Goal: Communication & Community: Answer question/provide support

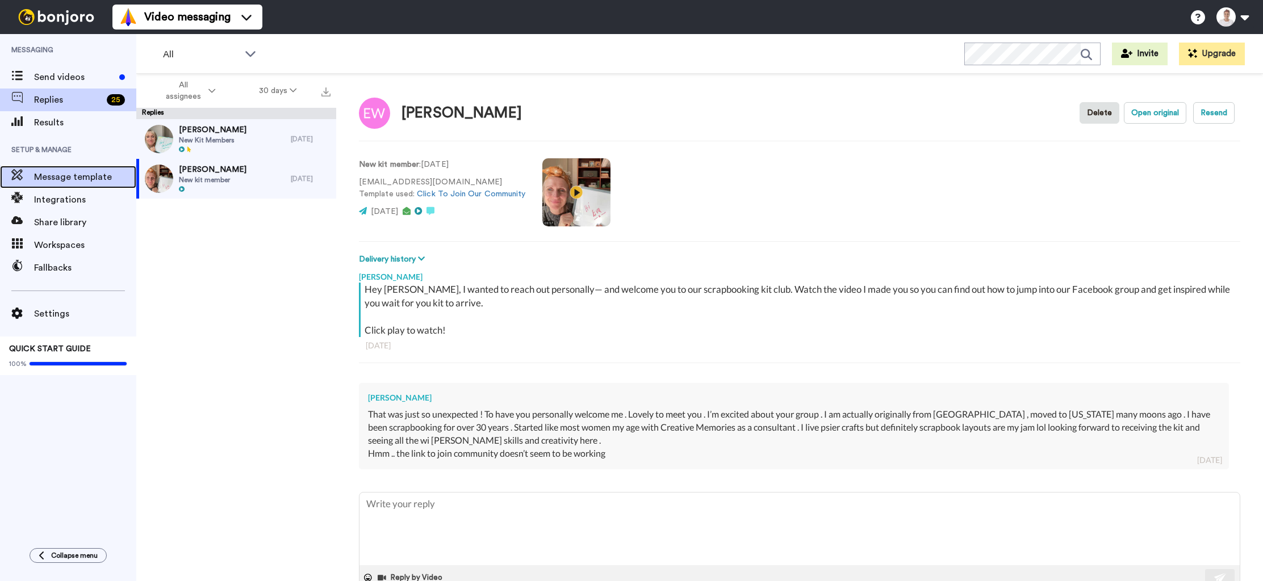
click at [62, 179] on span "Message template" at bounding box center [85, 177] width 102 height 14
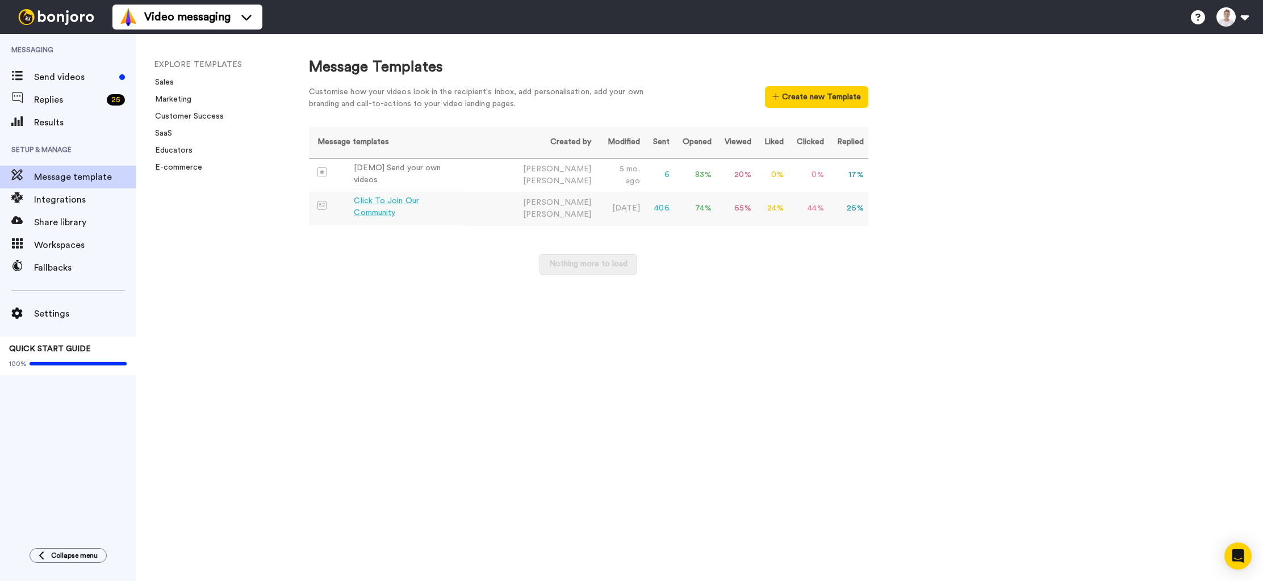
click at [438, 206] on div "Click To Join Our Community" at bounding box center [406, 207] width 105 height 24
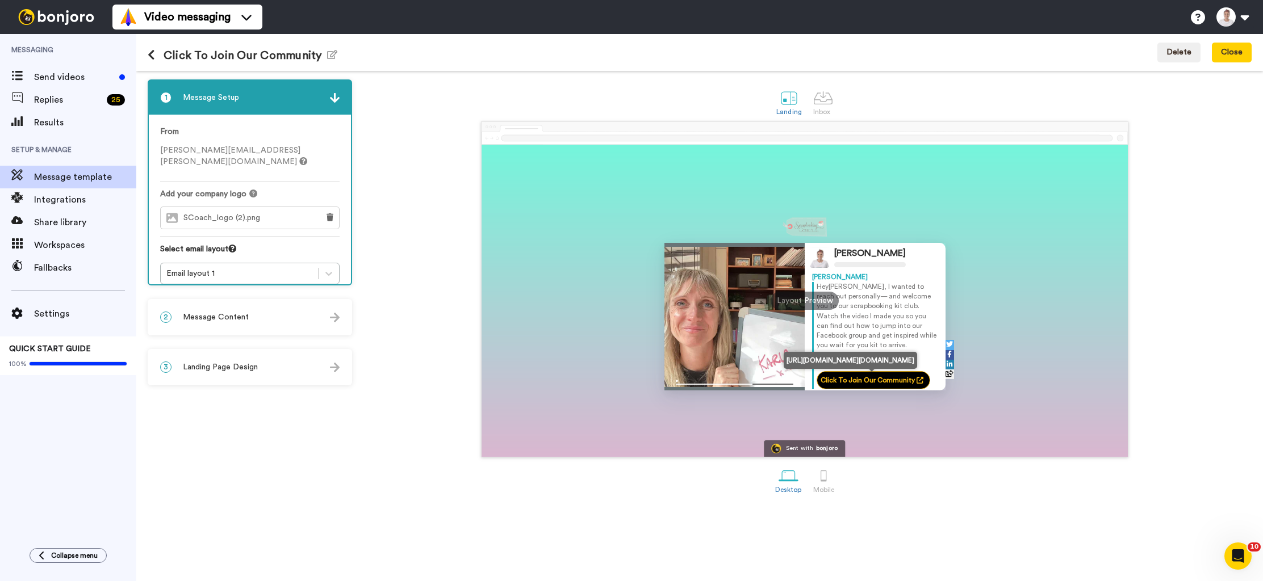
click at [876, 382] on link "Click To Join Our Community" at bounding box center [874, 380] width 114 height 18
click at [918, 382] on icon at bounding box center [919, 380] width 7 height 7
click at [321, 320] on div "2 Message Content" at bounding box center [250, 317] width 202 height 34
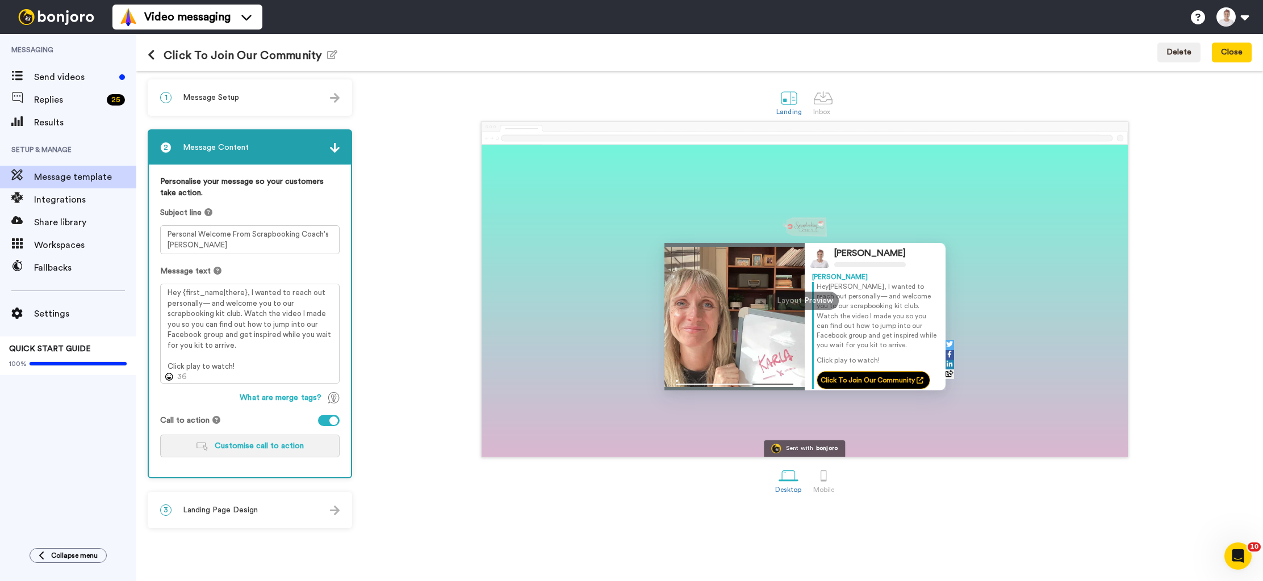
click at [302, 449] on span "Customise call to action" at bounding box center [259, 446] width 89 height 8
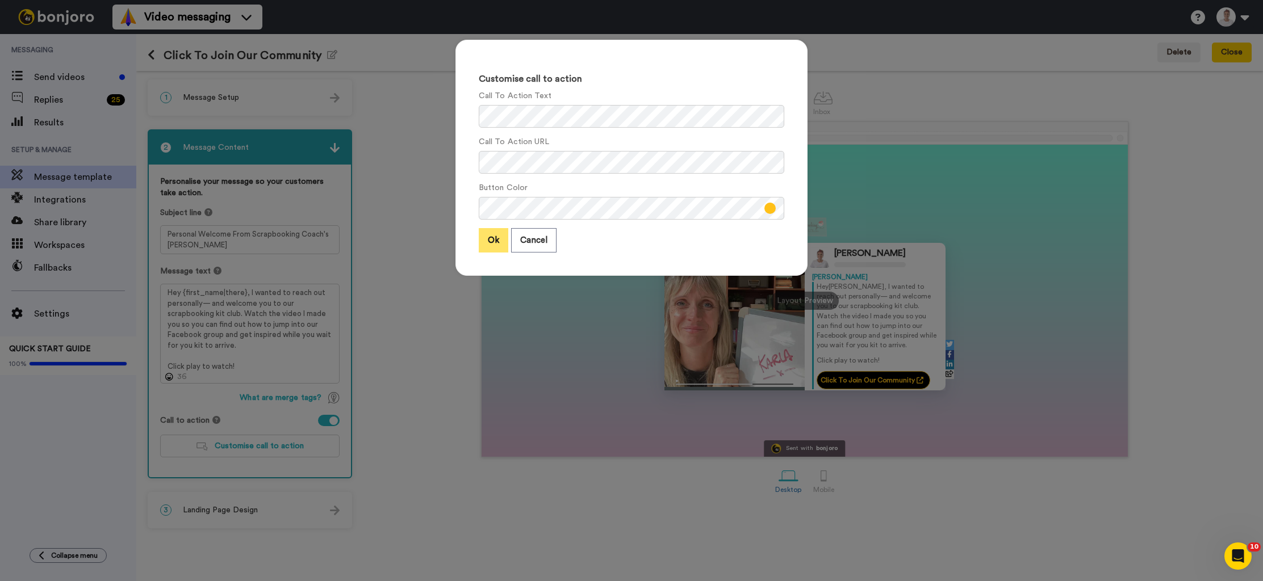
click at [493, 238] on button "Ok" at bounding box center [494, 240] width 30 height 24
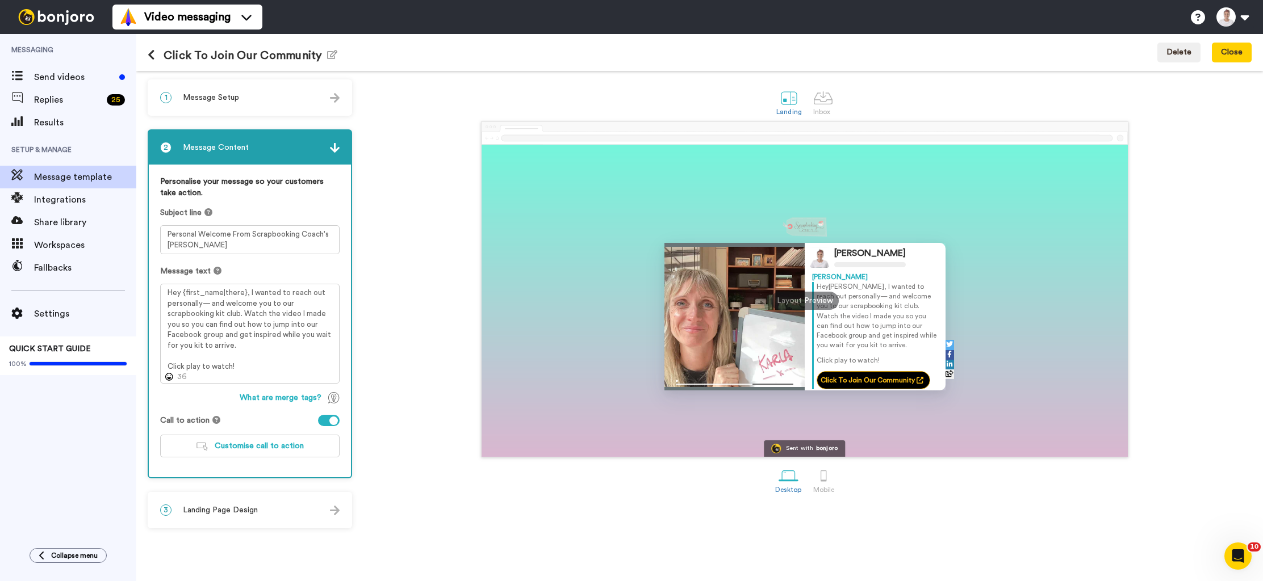
click at [300, 510] on div "3 Landing Page Design" at bounding box center [250, 510] width 202 height 34
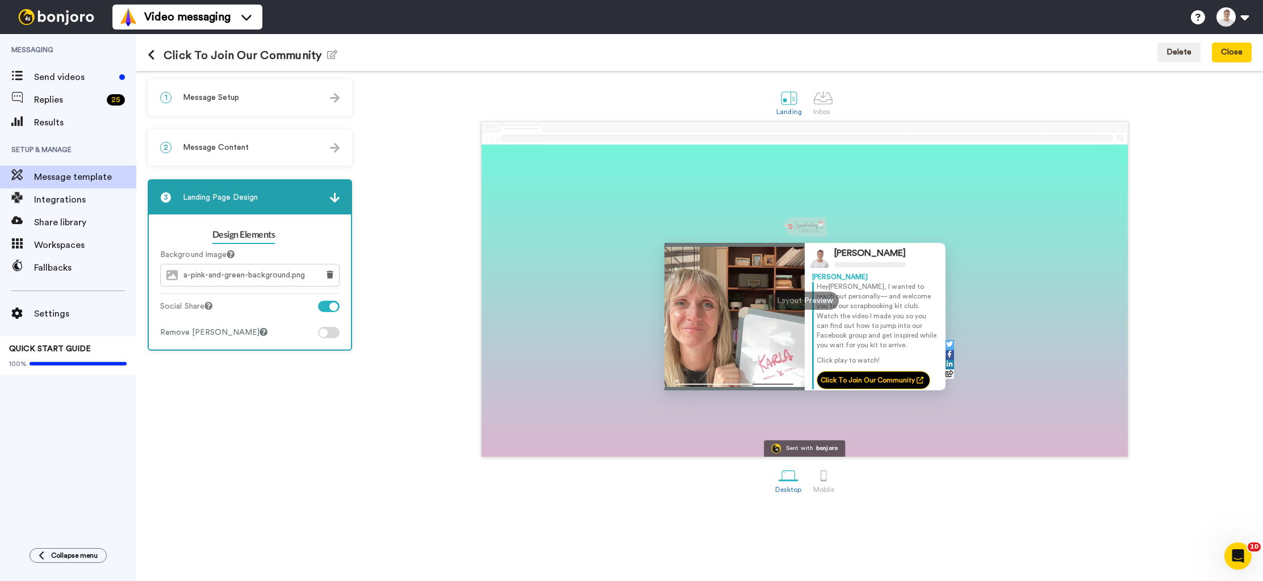
click at [303, 152] on div "2 Message Content" at bounding box center [250, 148] width 202 height 34
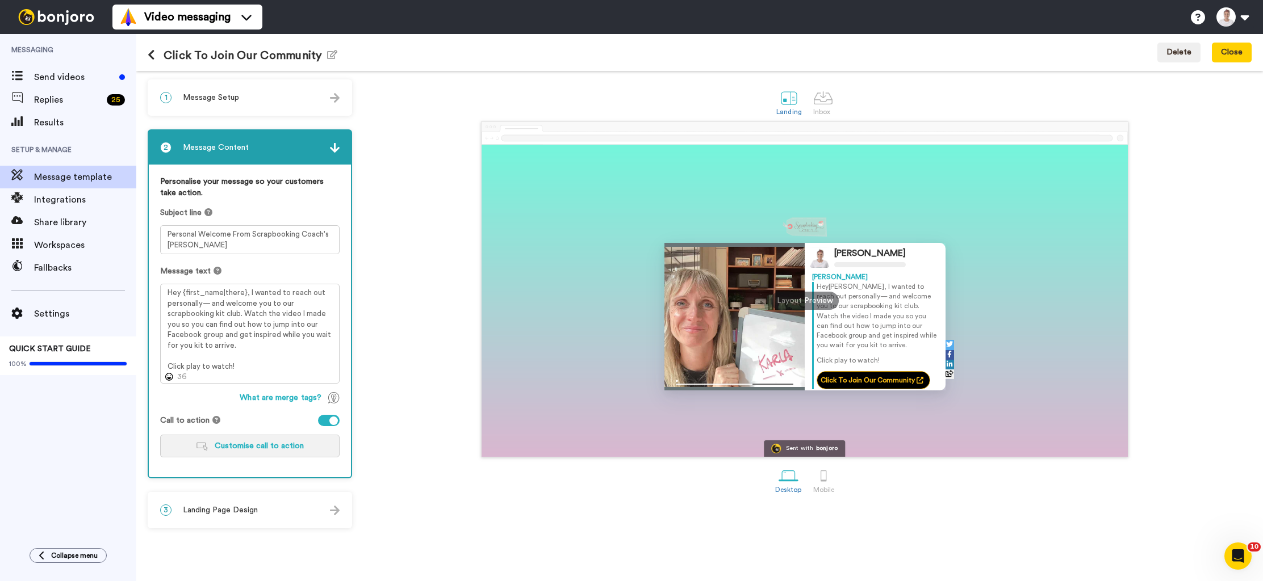
click at [273, 449] on span "Customise call to action" at bounding box center [259, 446] width 89 height 8
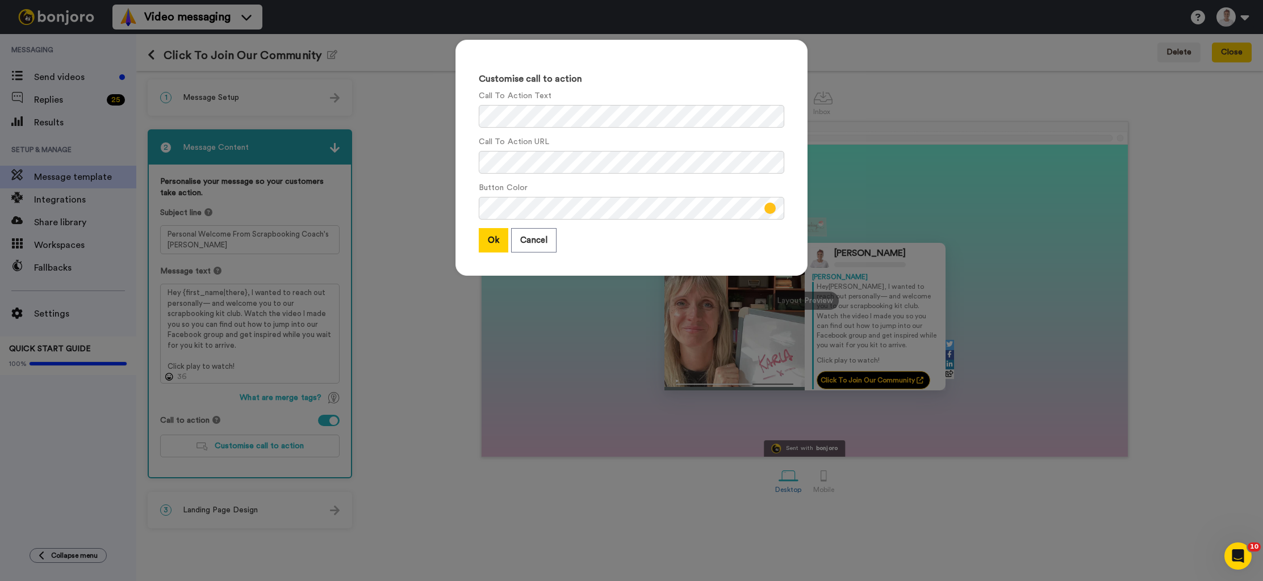
click at [325, 423] on div "Customise call to action Call To Action Text Call To Action URL Button Color Ok…" at bounding box center [631, 290] width 1263 height 581
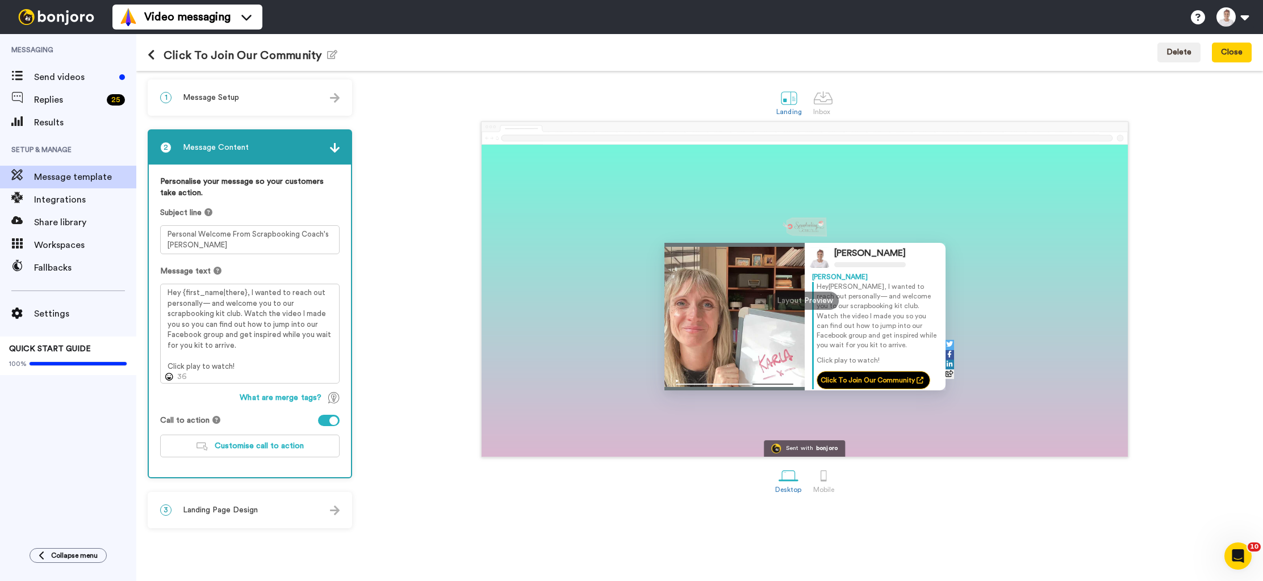
click at [322, 421] on div at bounding box center [329, 420] width 22 height 11
click at [332, 420] on div at bounding box center [329, 420] width 22 height 11
click at [294, 446] on span "Customise call to action" at bounding box center [259, 446] width 89 height 8
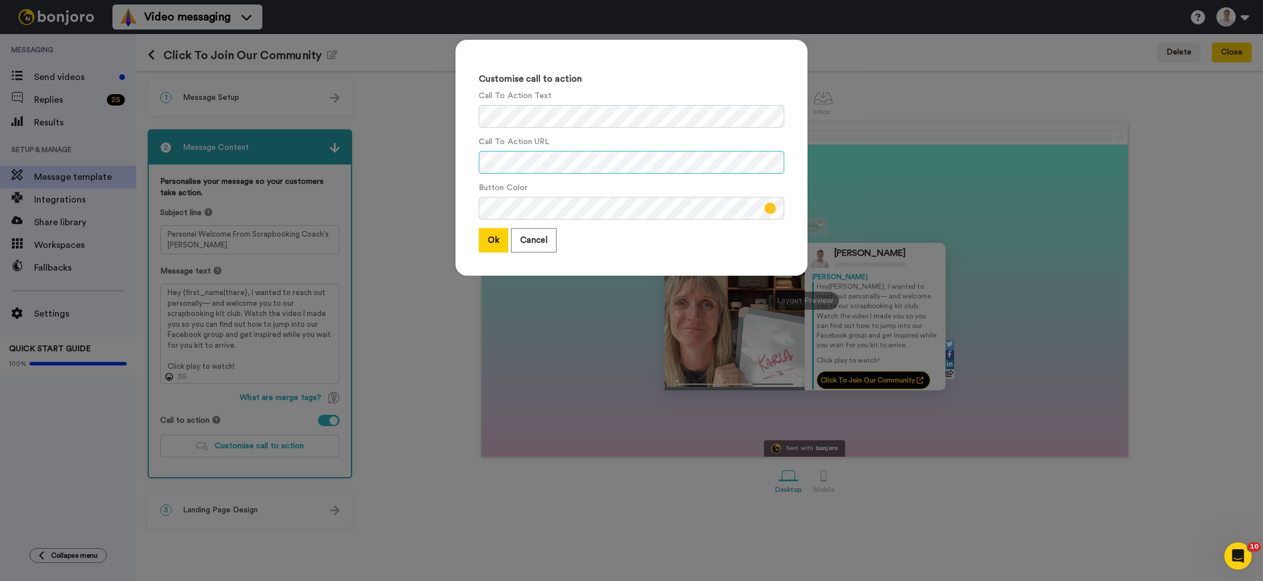
click at [430, 160] on div "Customise call to action Call To Action Text Call To Action URL Button Color Ok…" at bounding box center [631, 290] width 1263 height 581
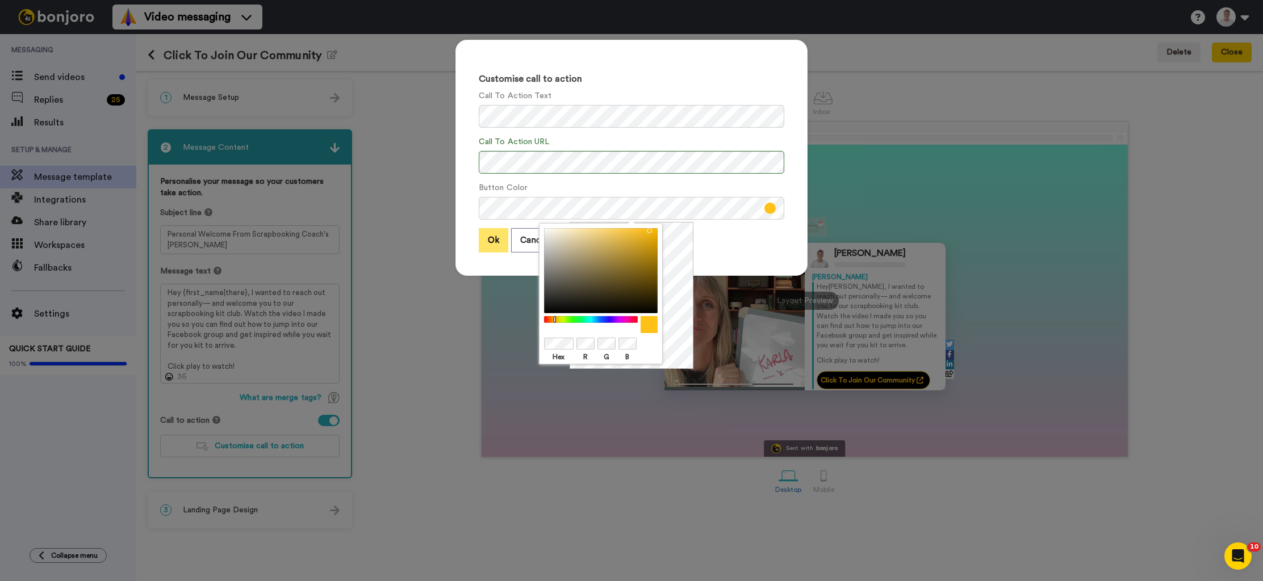
click at [491, 242] on button "Ok" at bounding box center [494, 240] width 30 height 24
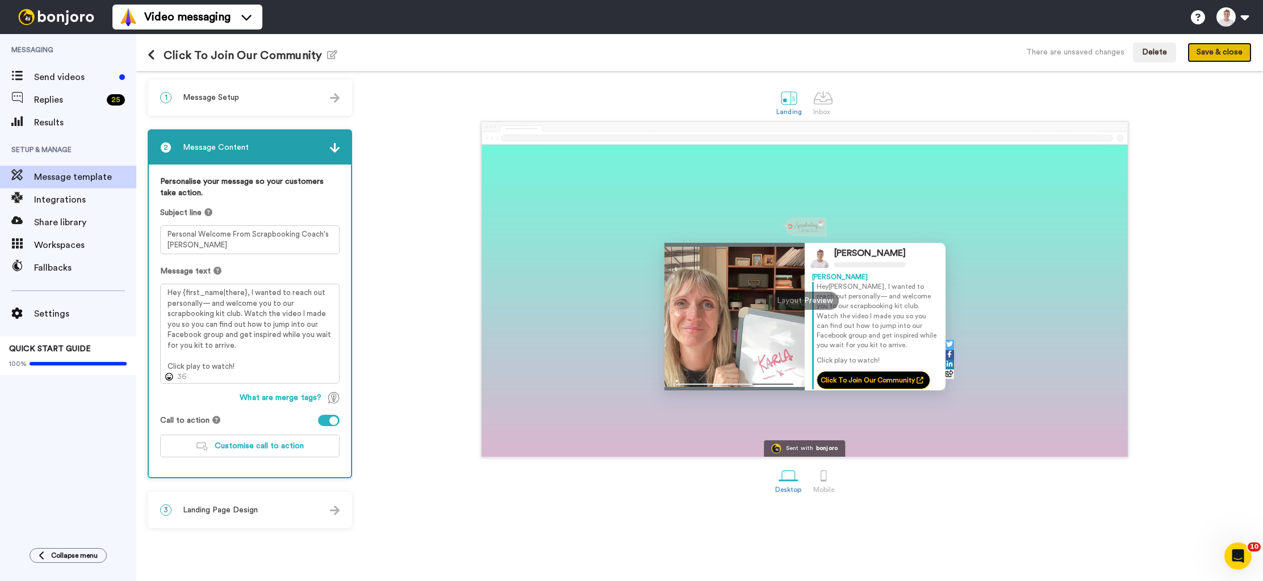
click at [1224, 52] on button "Save & close" at bounding box center [1219, 53] width 64 height 20
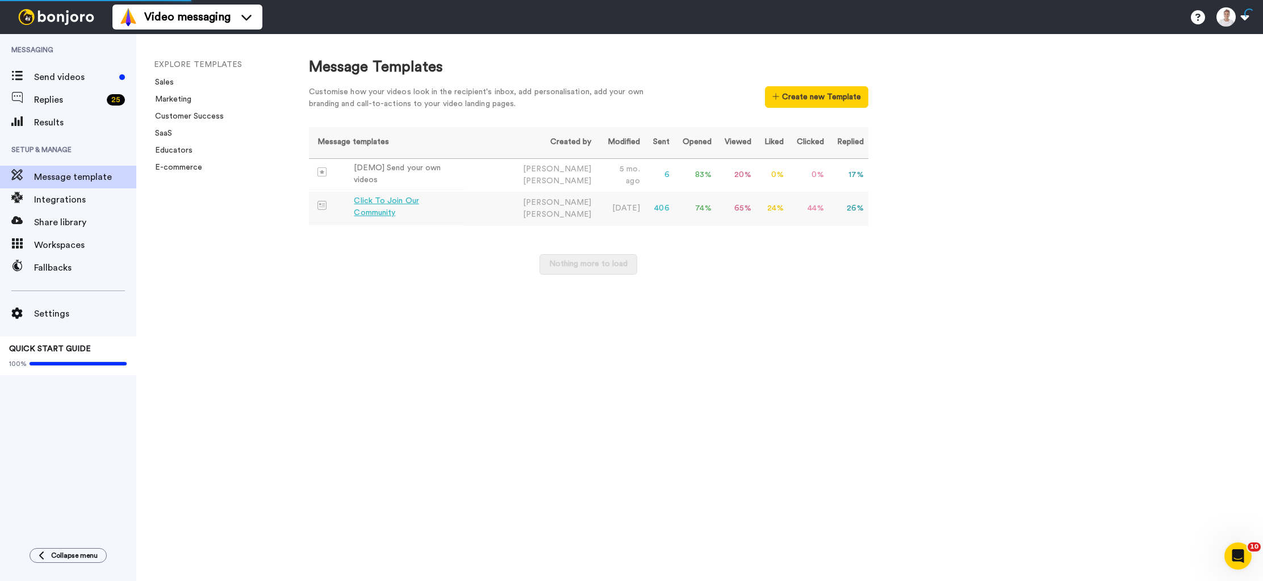
click at [396, 203] on div "Click To Join Our Community" at bounding box center [406, 207] width 105 height 24
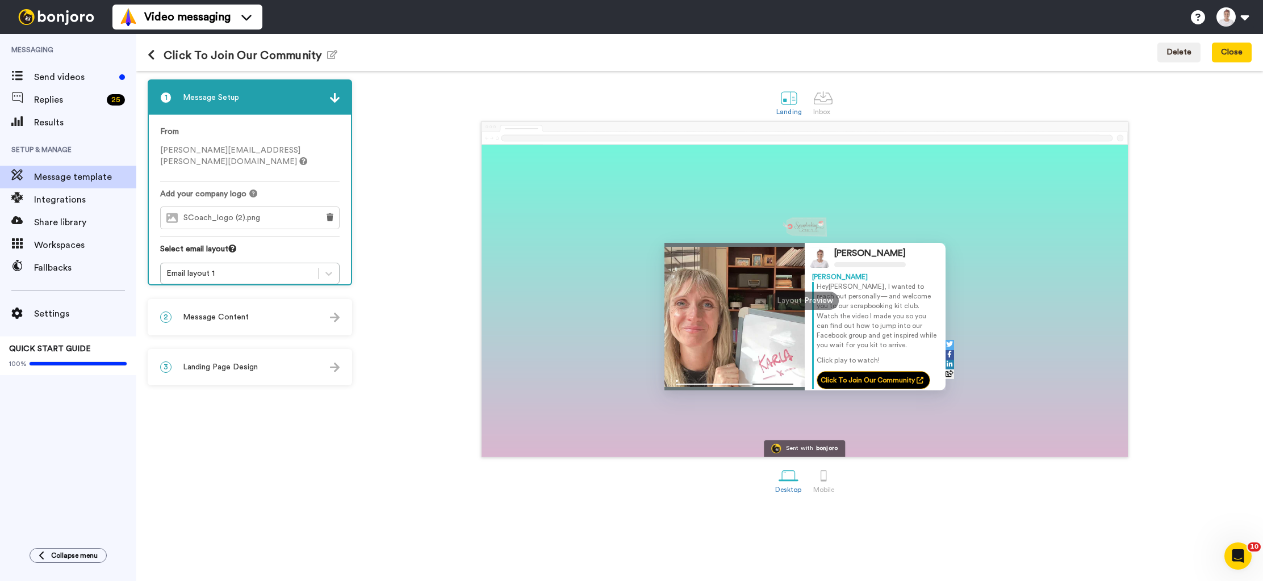
click at [153, 55] on icon at bounding box center [151, 54] width 7 height 11
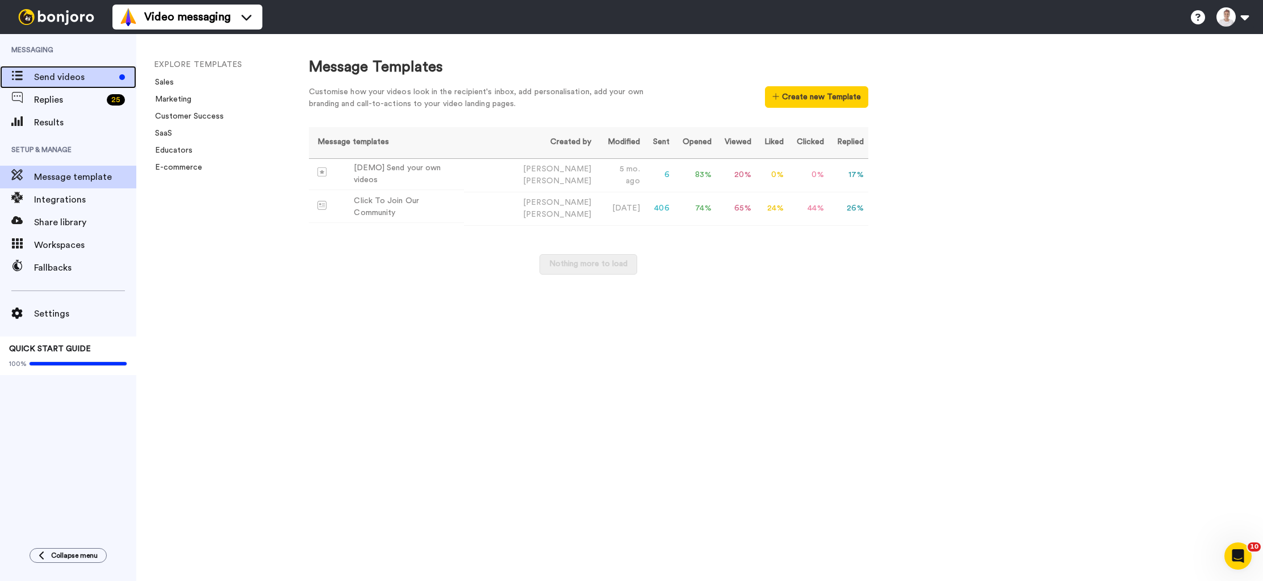
click at [86, 75] on span "Send videos" at bounding box center [74, 77] width 81 height 14
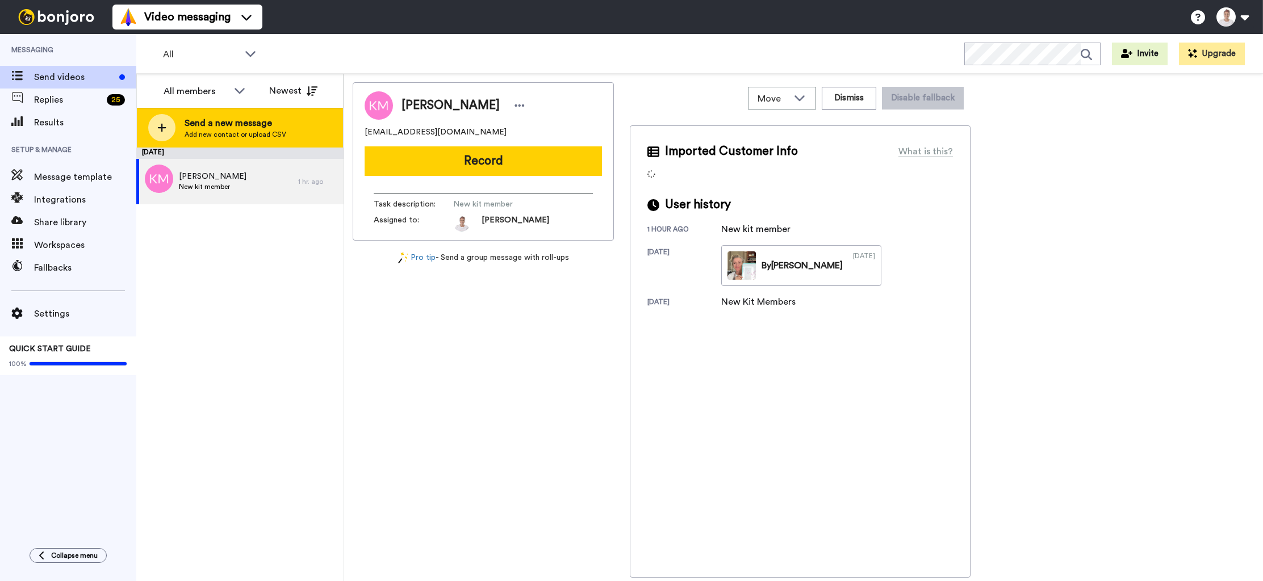
click at [162, 128] on icon at bounding box center [162, 128] width 9 height 9
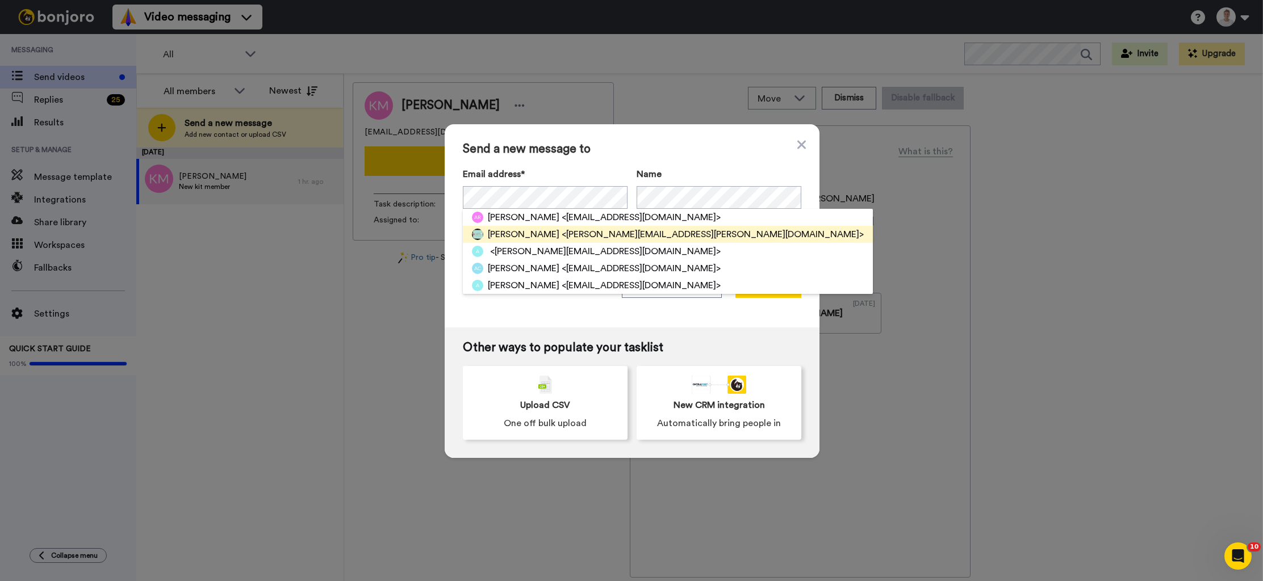
click at [510, 238] on span "[PERSON_NAME]" at bounding box center [524, 235] width 72 height 14
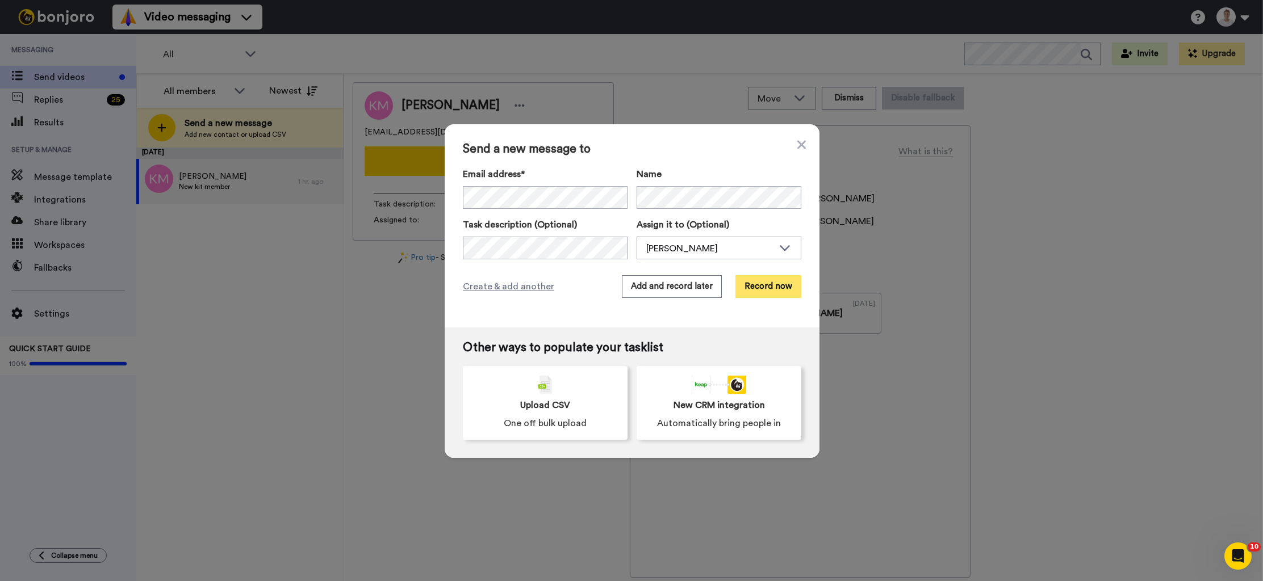
click at [771, 292] on button "Record now" at bounding box center [768, 286] width 66 height 23
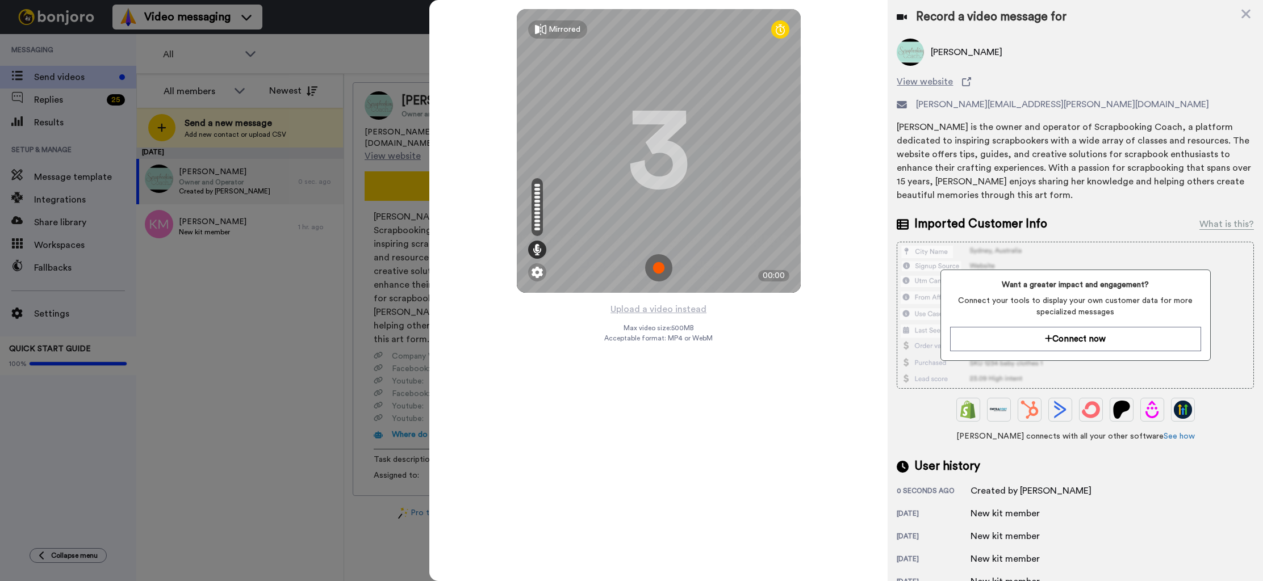
click at [657, 266] on img at bounding box center [658, 267] width 27 height 27
click at [659, 270] on img at bounding box center [658, 267] width 27 height 27
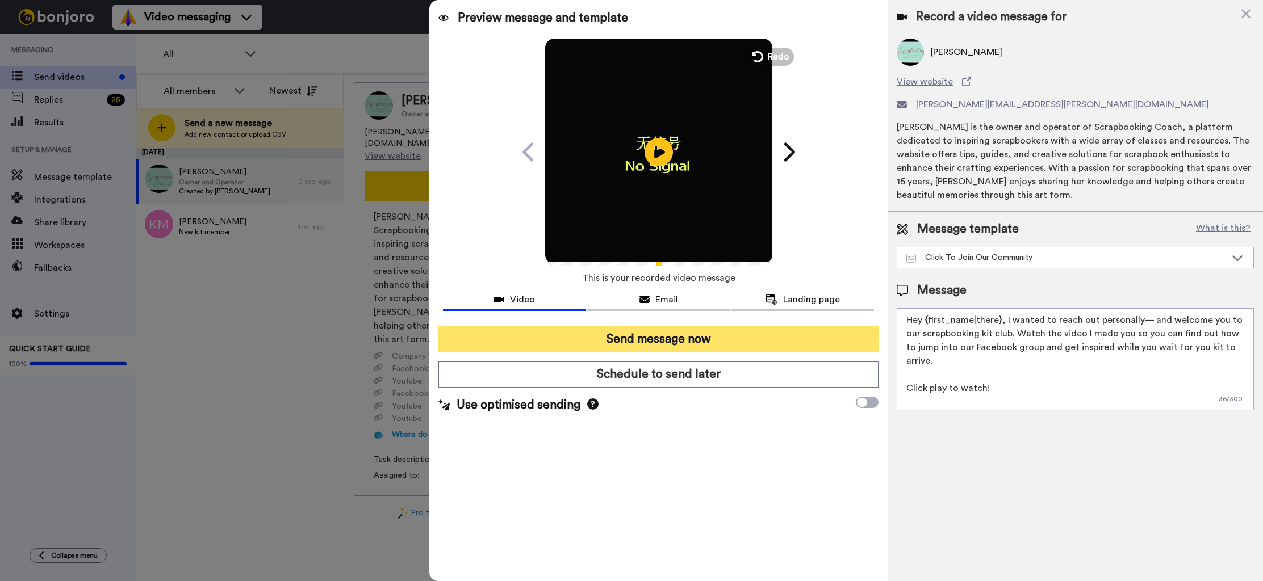
click at [641, 341] on button "Send message now" at bounding box center [658, 340] width 440 height 26
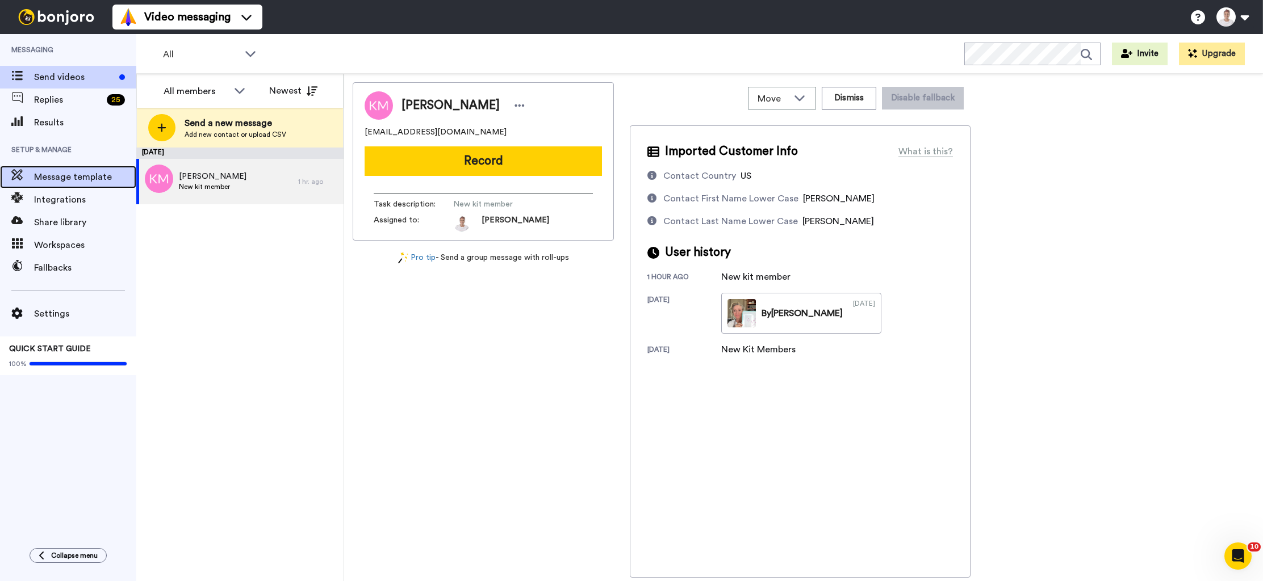
click at [90, 181] on span "Message template" at bounding box center [85, 177] width 102 height 14
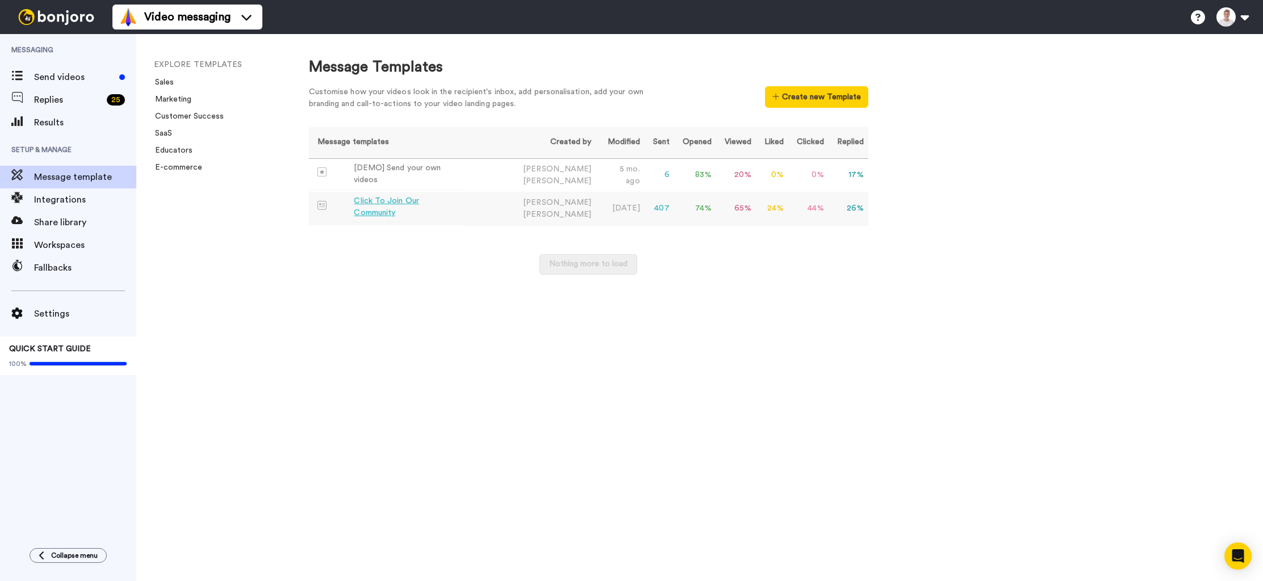
click at [386, 207] on div "Click To Join Our Community" at bounding box center [406, 207] width 105 height 24
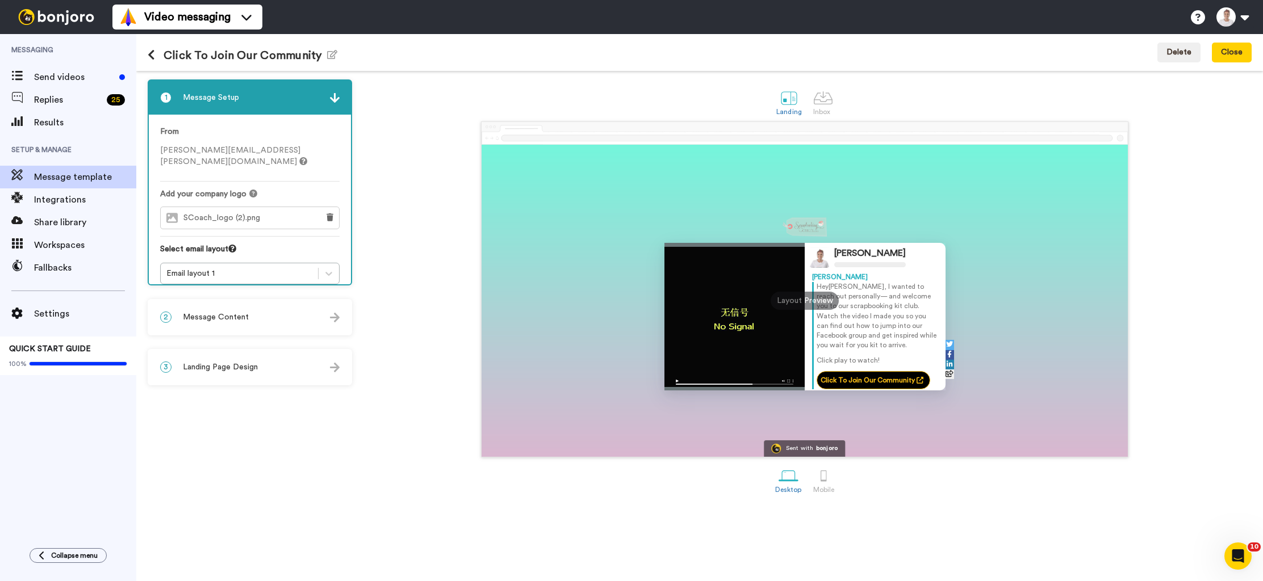
click at [268, 320] on div "2 Message Content" at bounding box center [250, 317] width 202 height 34
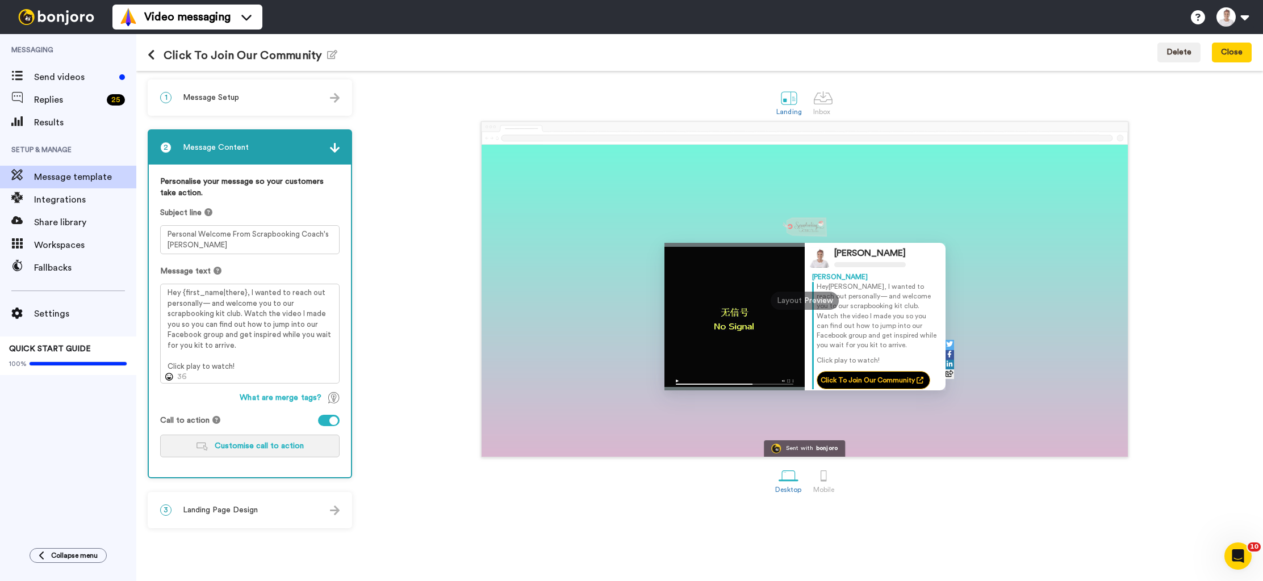
click at [271, 449] on span "Customise call to action" at bounding box center [259, 446] width 89 height 8
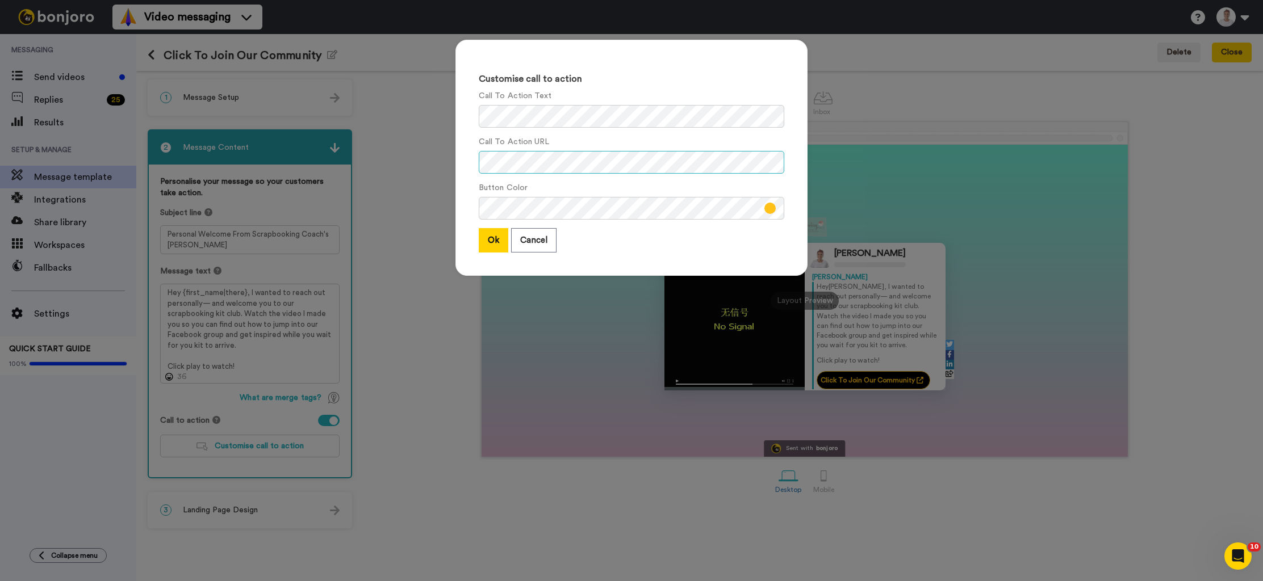
click at [450, 158] on div "Customise call to action Call To Action Text Call To Action URL Button Color Ok…" at bounding box center [631, 163] width 375 height 270
click at [496, 247] on button "Ok" at bounding box center [494, 240] width 30 height 24
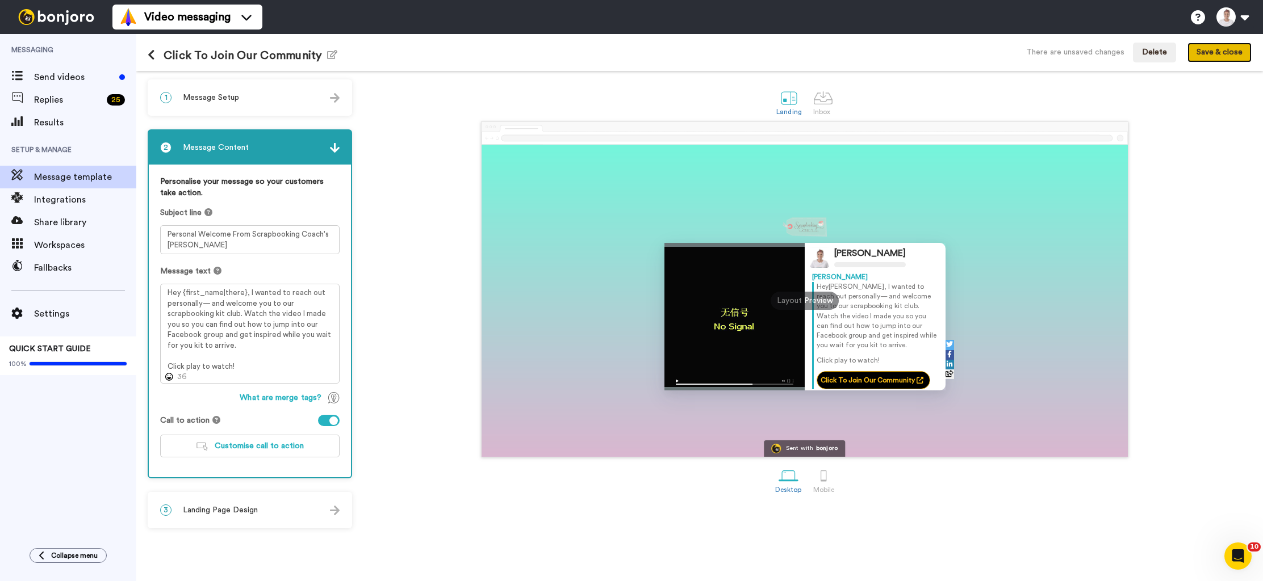
click at [1215, 53] on button "Save & close" at bounding box center [1219, 53] width 64 height 20
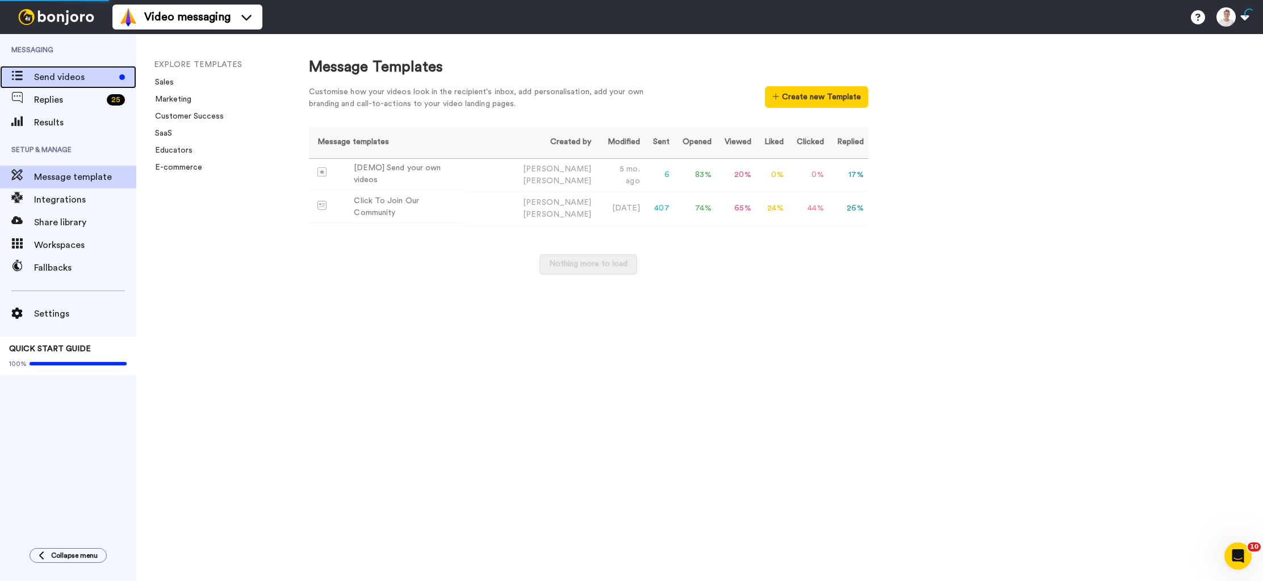
click at [66, 79] on span "Send videos" at bounding box center [74, 77] width 81 height 14
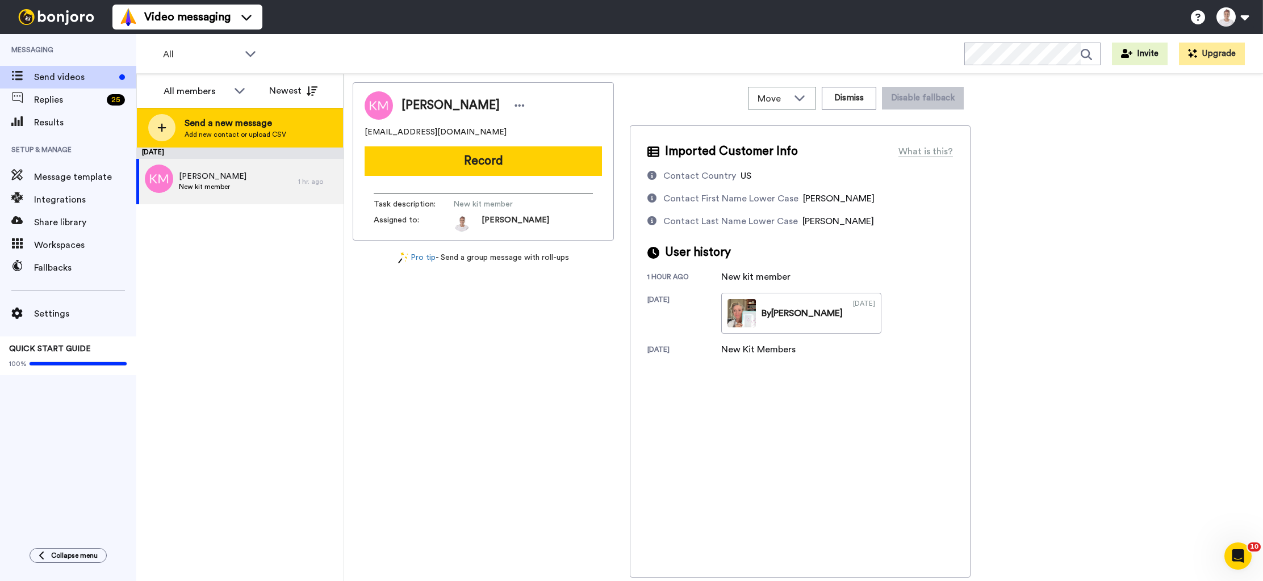
click at [168, 124] on div at bounding box center [161, 127] width 27 height 27
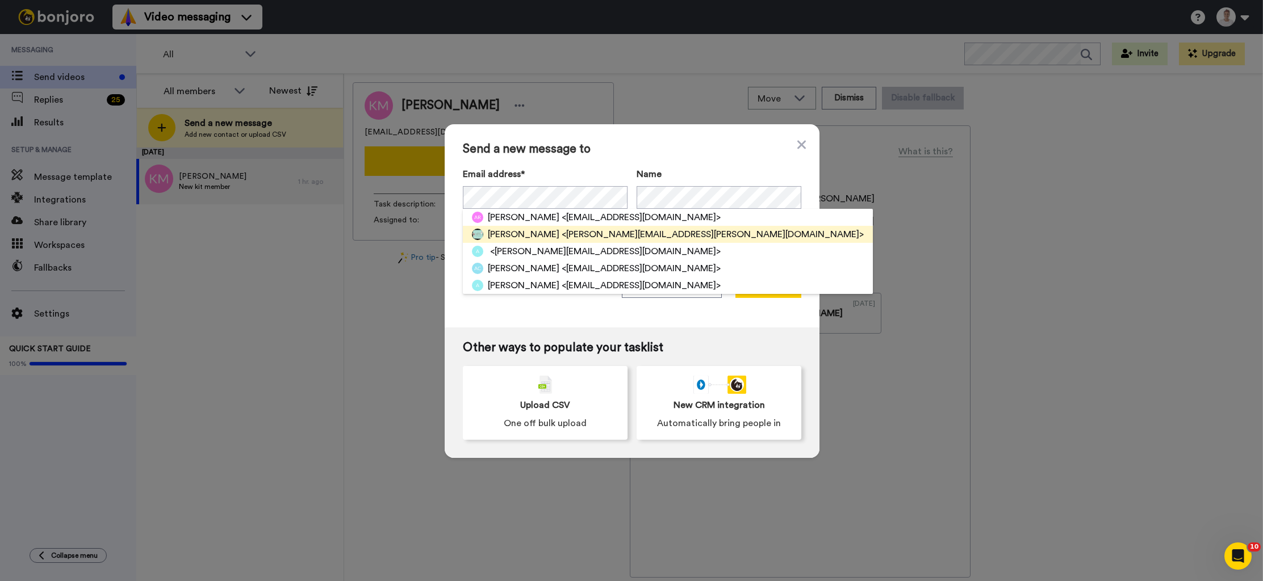
click at [534, 237] on span "[PERSON_NAME]" at bounding box center [524, 235] width 72 height 14
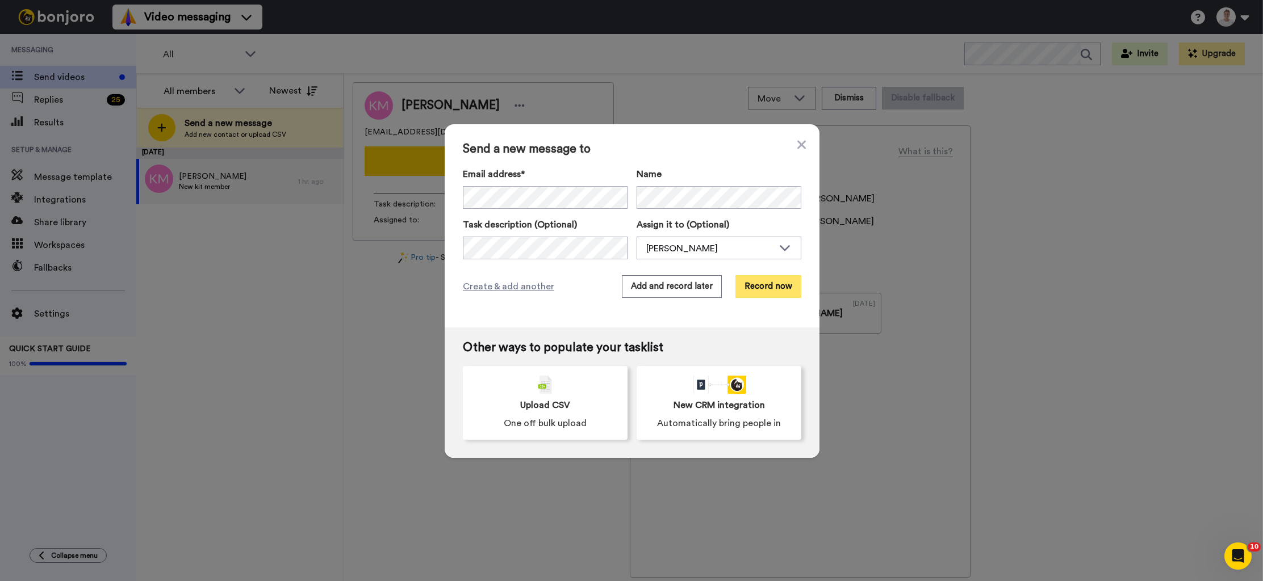
click at [776, 291] on button "Record now" at bounding box center [768, 286] width 66 height 23
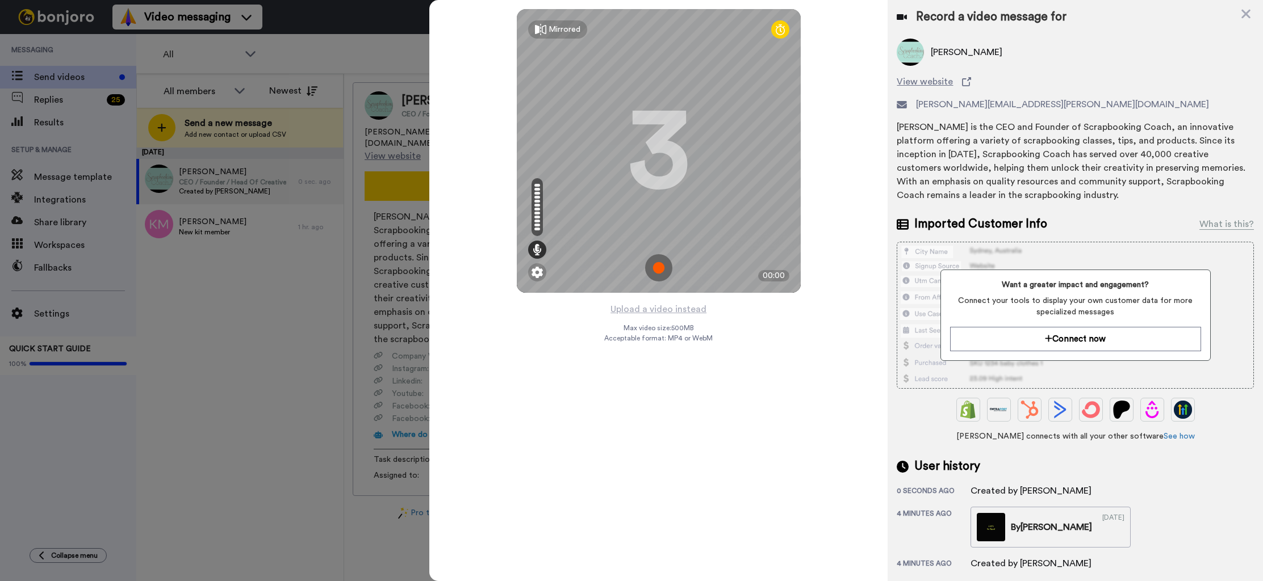
click at [664, 272] on img at bounding box center [658, 267] width 27 height 27
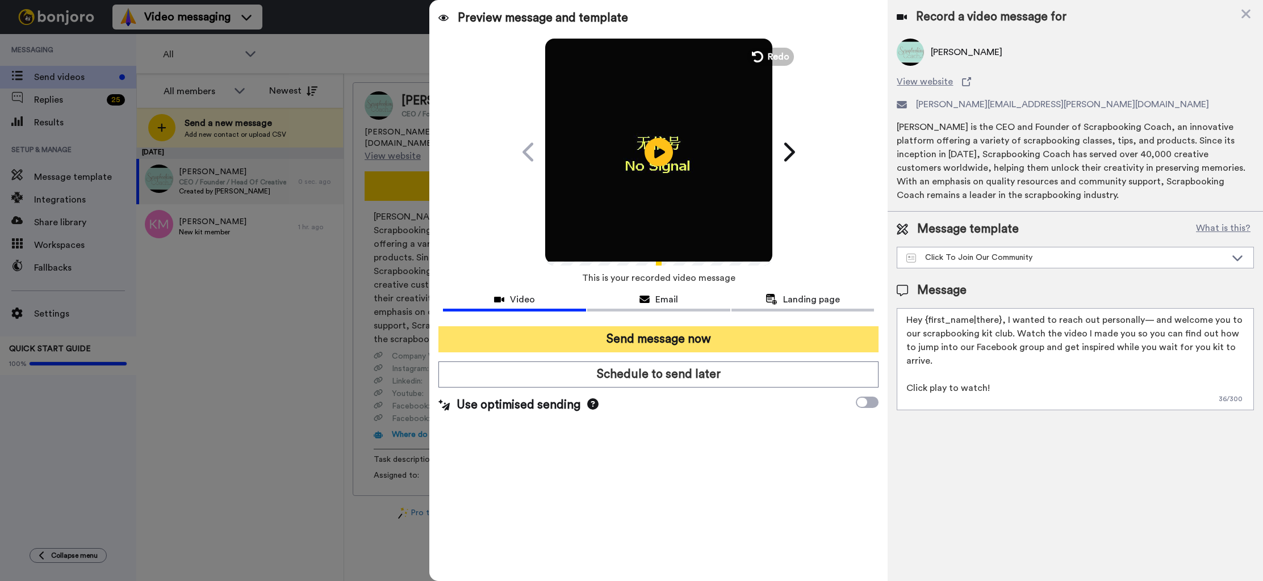
click at [646, 341] on button "Send message now" at bounding box center [658, 340] width 440 height 26
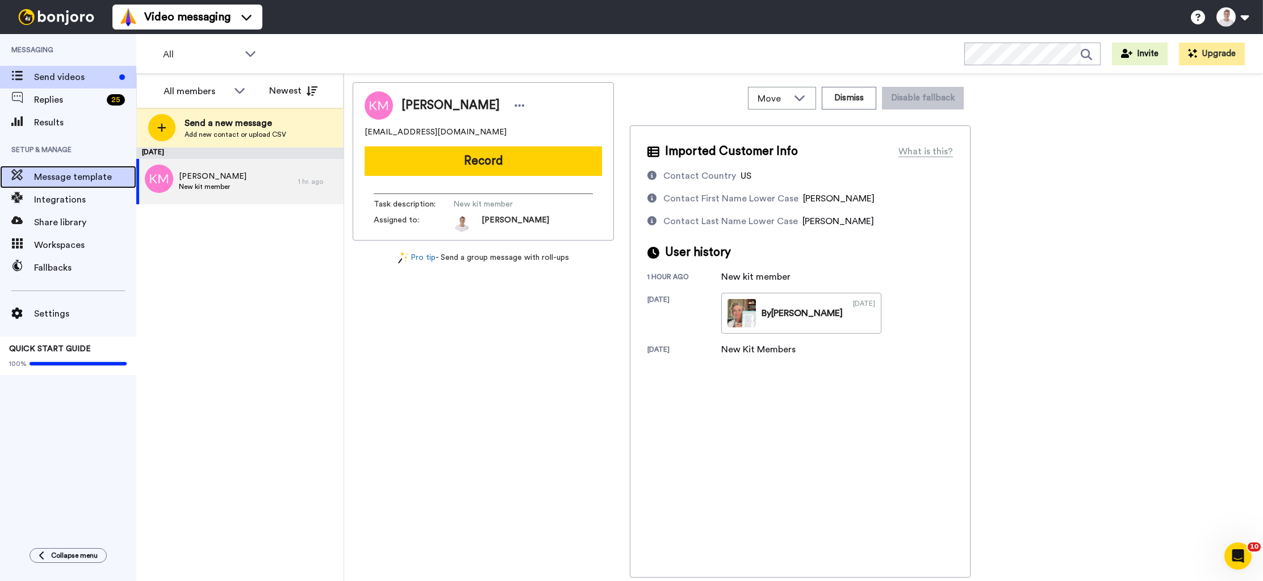
click at [93, 177] on span "Message template" at bounding box center [85, 177] width 102 height 14
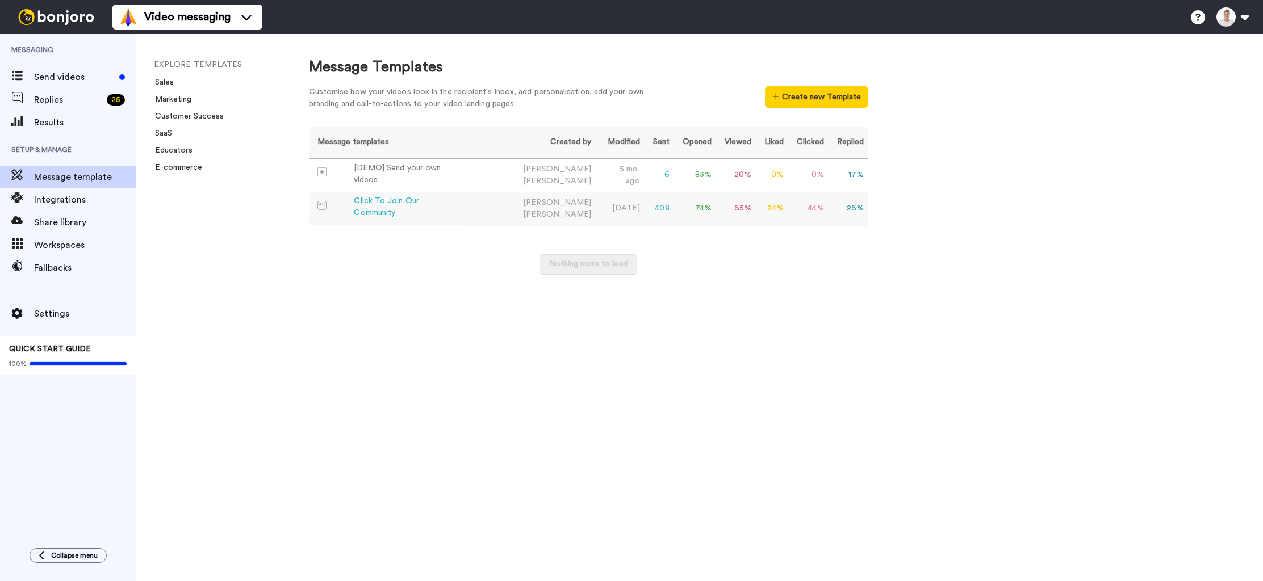
click at [397, 209] on div "Click To Join Our Community" at bounding box center [406, 207] width 105 height 24
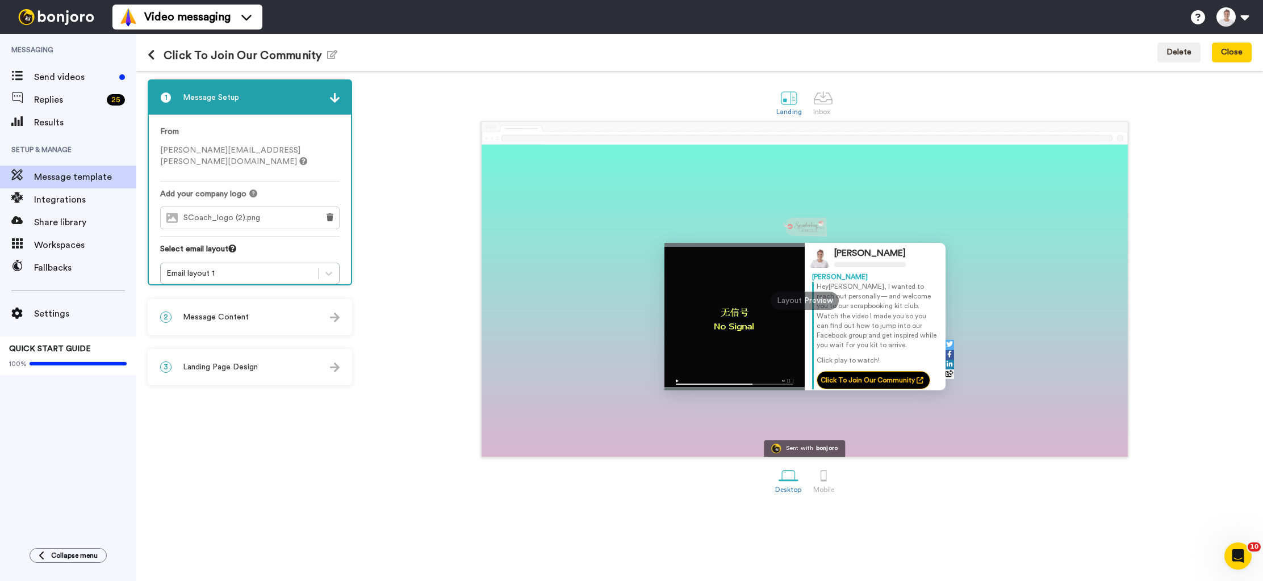
click at [276, 320] on div "2 Message Content" at bounding box center [250, 317] width 202 height 34
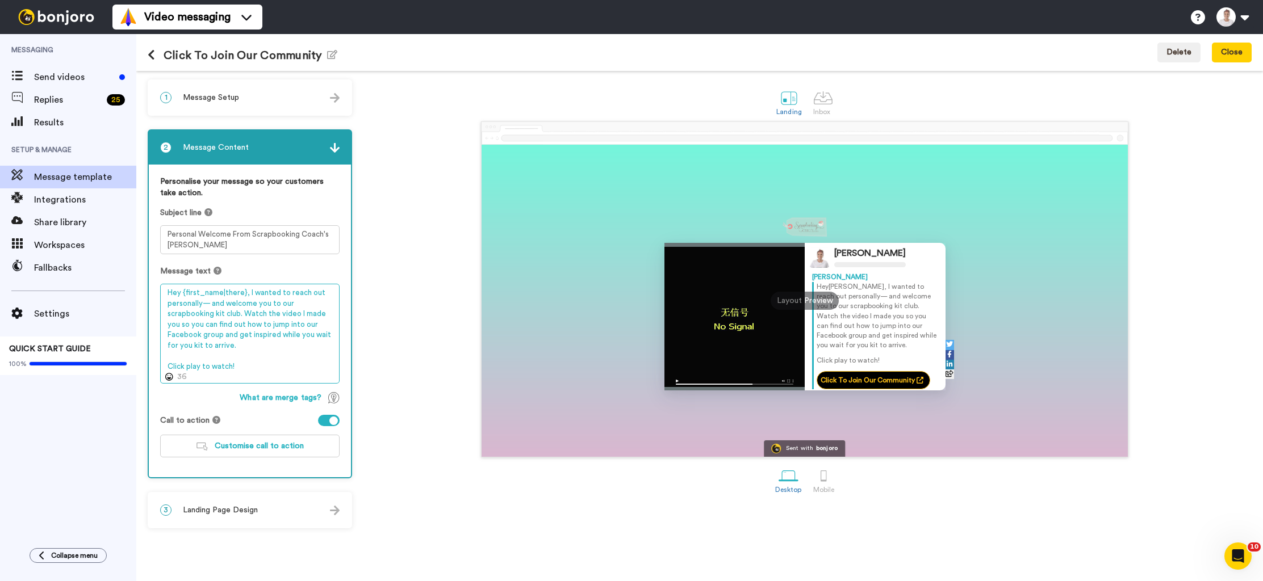
drag, startPoint x: 243, startPoint y: 346, endPoint x: 160, endPoint y: 294, distance: 97.7
click at [160, 294] on textarea "Hey {first_name|there}, I wanted to reach out personally— and welcome you to ou…" at bounding box center [249, 334] width 179 height 100
click at [251, 334] on textarea "Hey {first_name|there}, I wanted to reach out personally— and welcome you to ou…" at bounding box center [249, 334] width 179 height 100
click at [249, 295] on textarea "Hey {first_name|there}, I wanted to reach out personally— and welcome you to ou…" at bounding box center [249, 334] width 179 height 100
drag, startPoint x: 246, startPoint y: 294, endPoint x: 262, endPoint y: 328, distance: 37.1
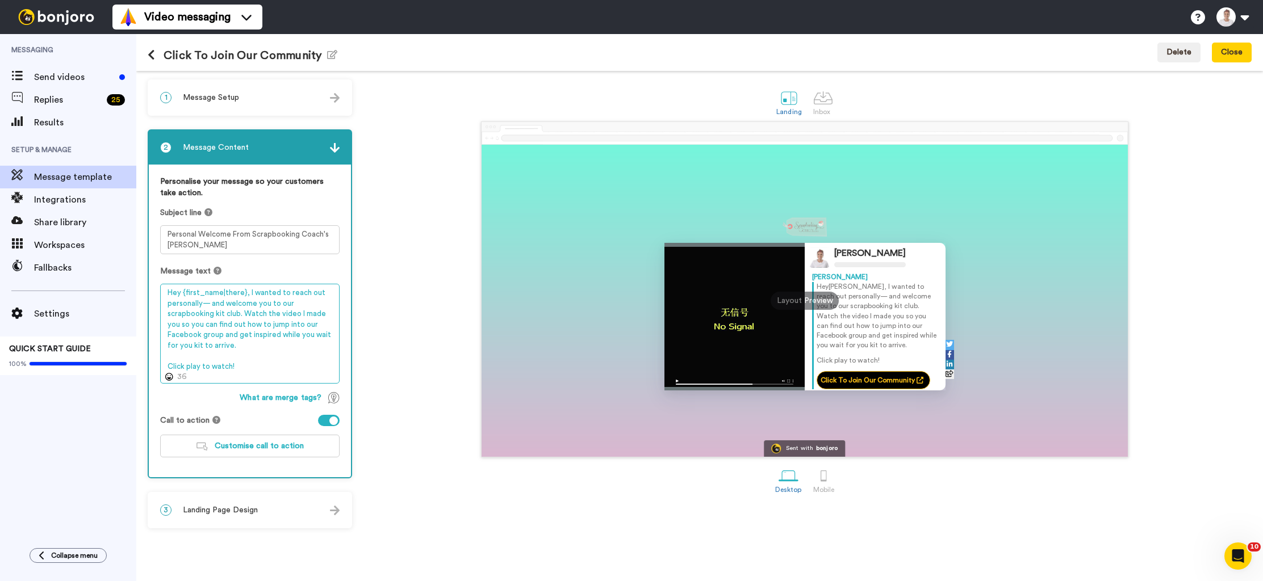
click at [263, 333] on textarea "Hey {first_name|there}, I wanted to reach out personally— and welcome you to ou…" at bounding box center [249, 334] width 179 height 100
drag, startPoint x: 246, startPoint y: 291, endPoint x: 257, endPoint y: 345, distance: 54.3
click at [257, 345] on textarea "Hey {first_name|there}, I wanted to reach out personally— and welcome you to ou…" at bounding box center [249, 334] width 179 height 100
paste textarea "Welcome to our Scrapbooking Kit Club! I made a quick video showing how to join …"
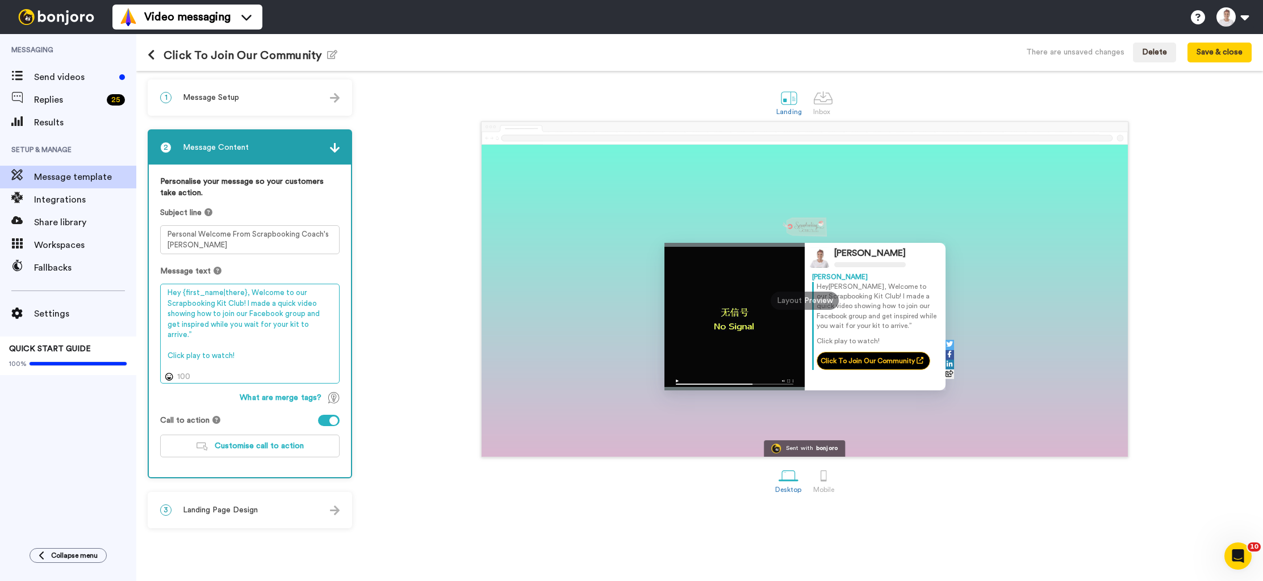
click at [182, 337] on textarea "Hey {first_name|there}, Welcome to our Scrapbooking Kit Club! I made a quick vi…" at bounding box center [249, 334] width 179 height 100
click at [171, 362] on textarea "Hey {first_name|there}, Welcome to our Scrapbooking Kit Club! I made a quick vi…" at bounding box center [249, 334] width 179 height 100
type textarea "Hey {first_name|there}, Welcome to our Scrapbooking Kit Club! I made a quick vi…"
click at [1236, 50] on button "Save & close" at bounding box center [1219, 53] width 64 height 20
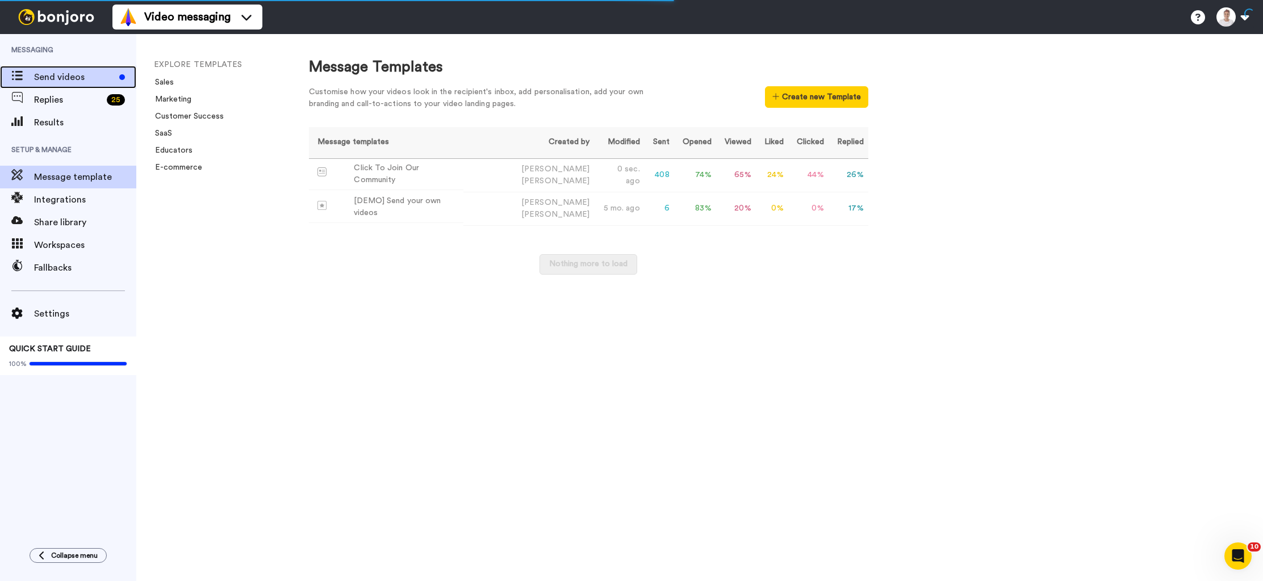
click at [90, 79] on span "Send videos" at bounding box center [74, 77] width 81 height 14
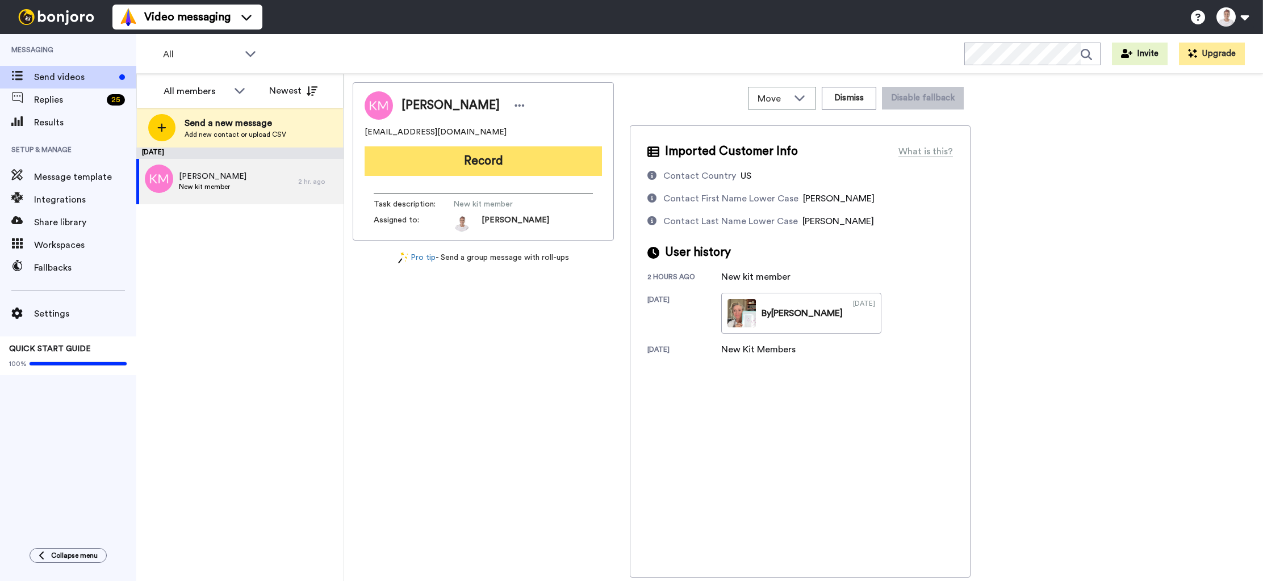
click at [438, 161] on button "Record" at bounding box center [483, 161] width 237 height 30
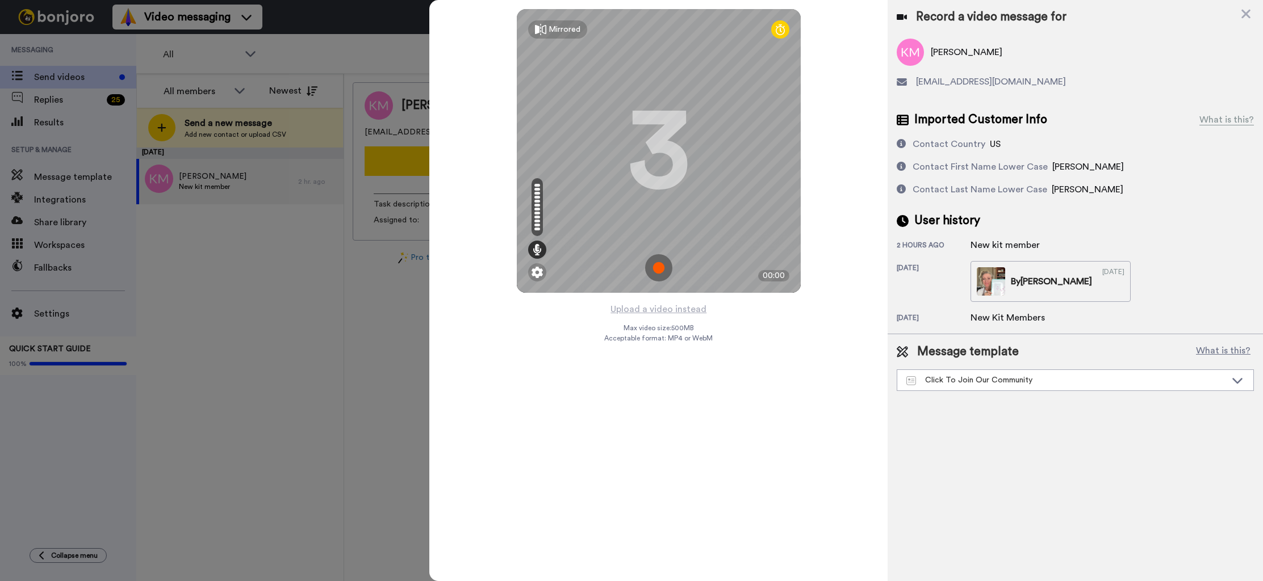
click at [1249, 14] on icon at bounding box center [1245, 14] width 11 height 14
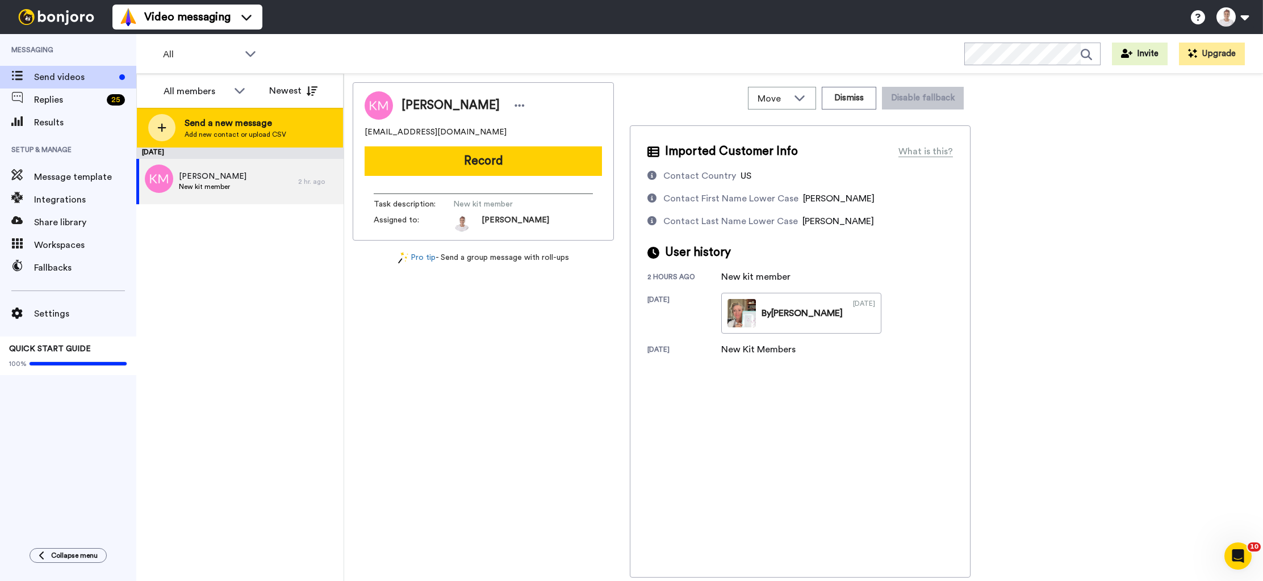
click at [160, 123] on icon at bounding box center [161, 128] width 9 height 10
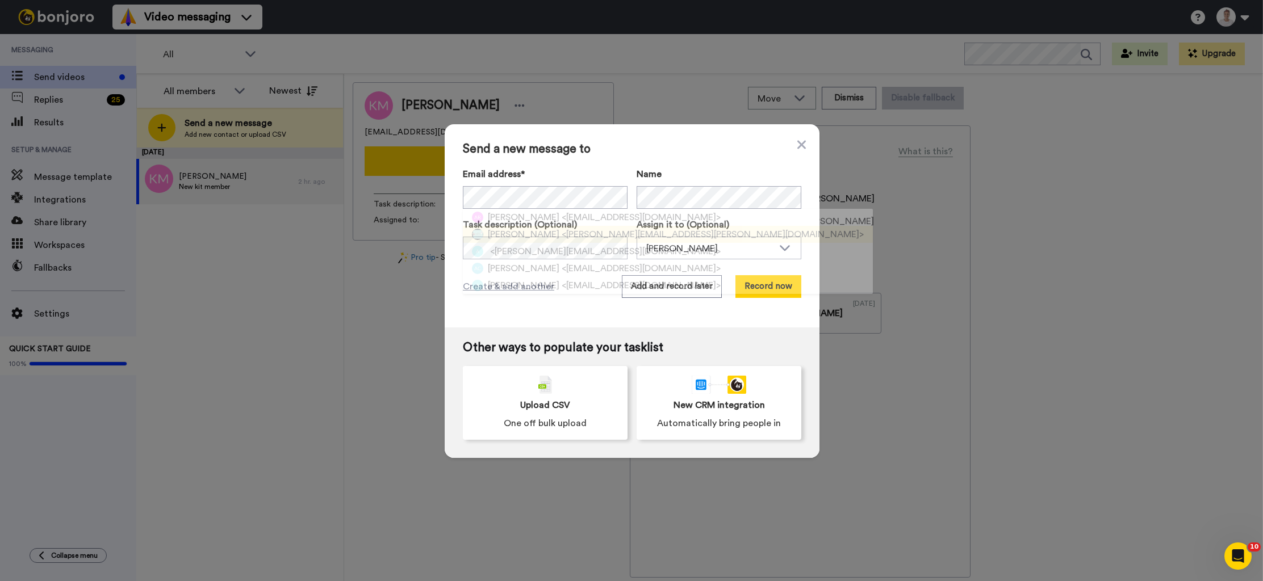
drag, startPoint x: 517, startPoint y: 233, endPoint x: 508, endPoint y: 233, distance: 9.7
click at [516, 234] on span "[PERSON_NAME]" at bounding box center [524, 235] width 72 height 14
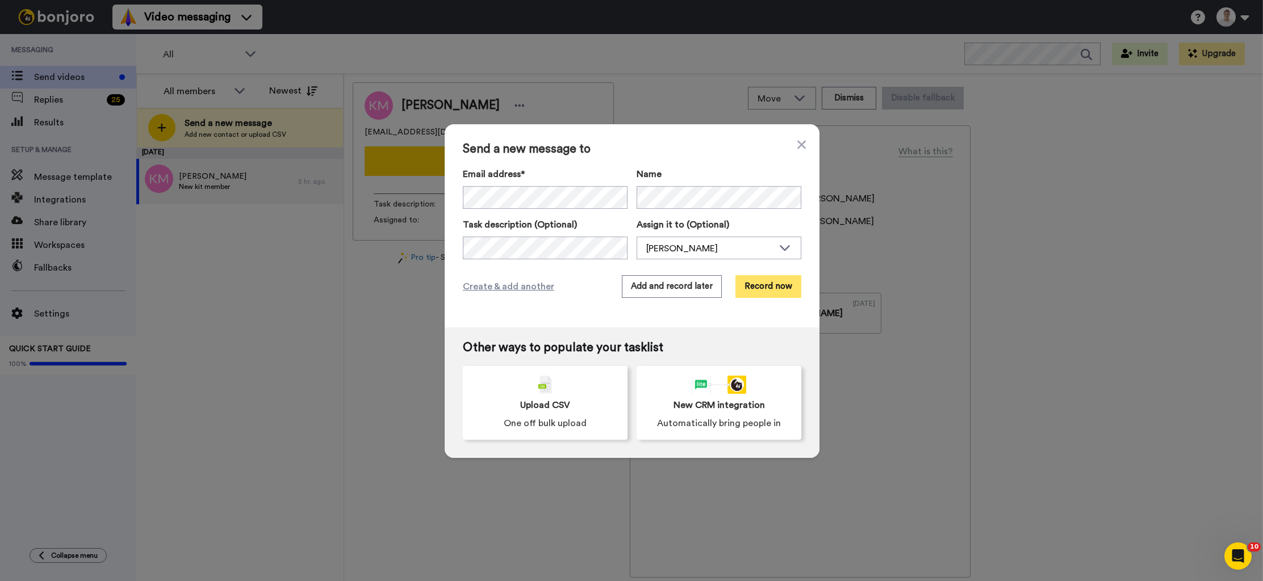
click at [774, 291] on button "Record now" at bounding box center [768, 286] width 66 height 23
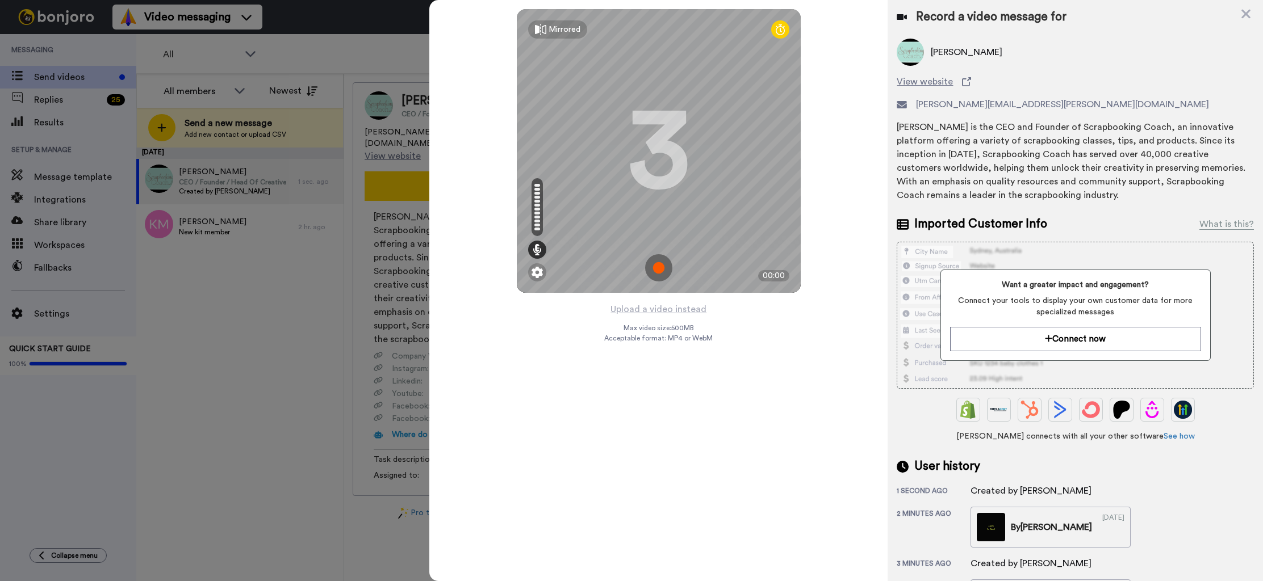
click at [662, 273] on img at bounding box center [658, 267] width 27 height 27
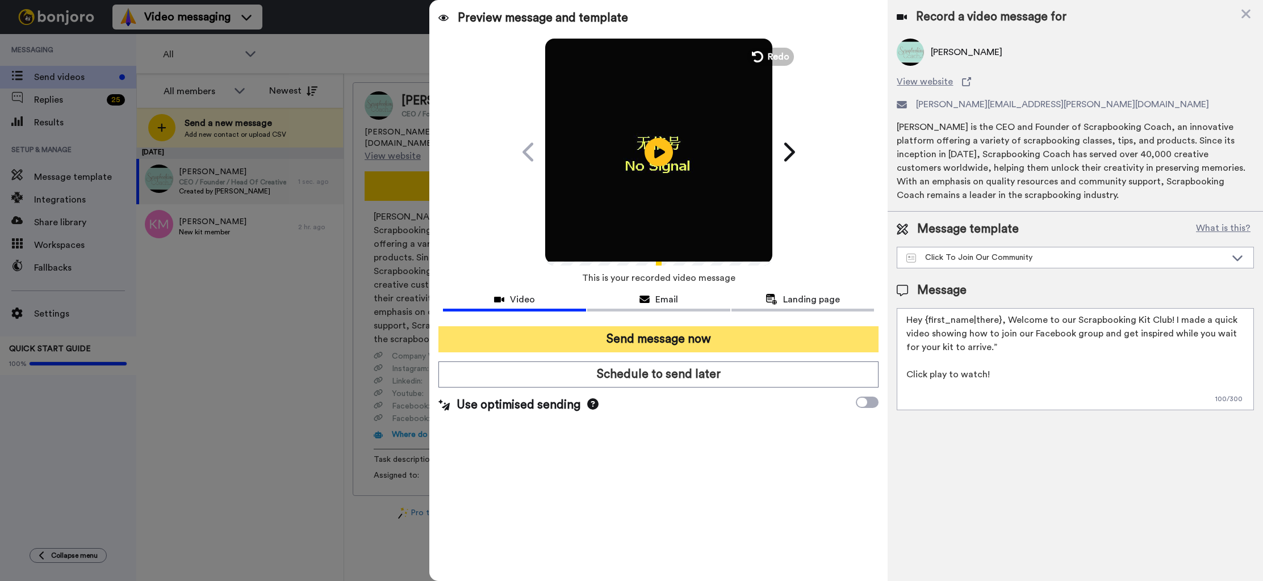
click at [665, 348] on button "Send message now" at bounding box center [658, 340] width 440 height 26
